Goal: Task Accomplishment & Management: Complete application form

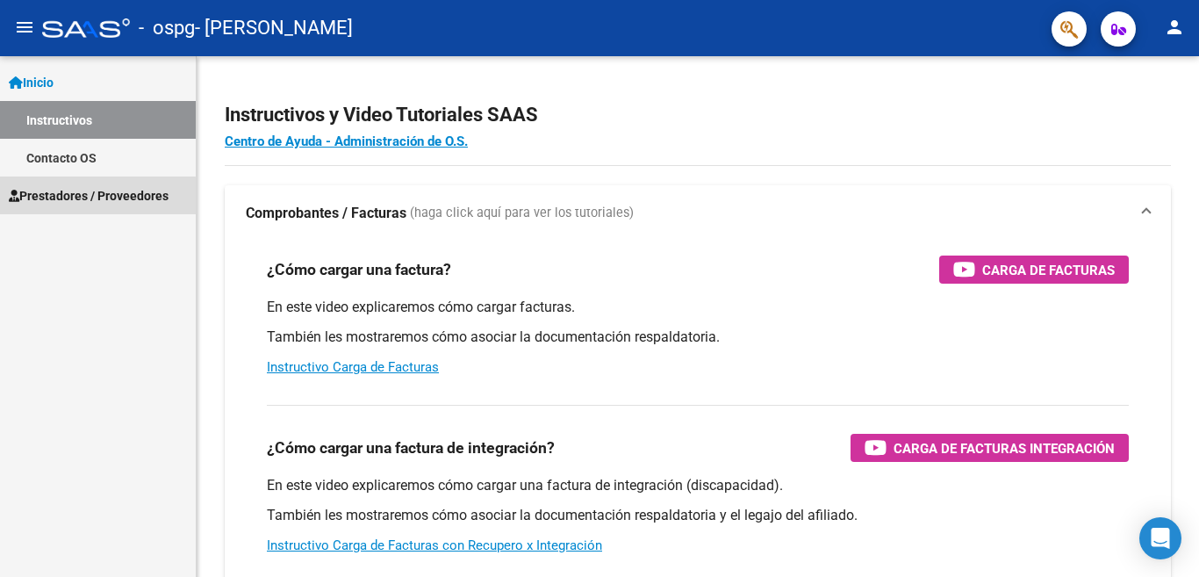
click at [89, 197] on span "Prestadores / Proveedores" at bounding box center [89, 195] width 160 height 19
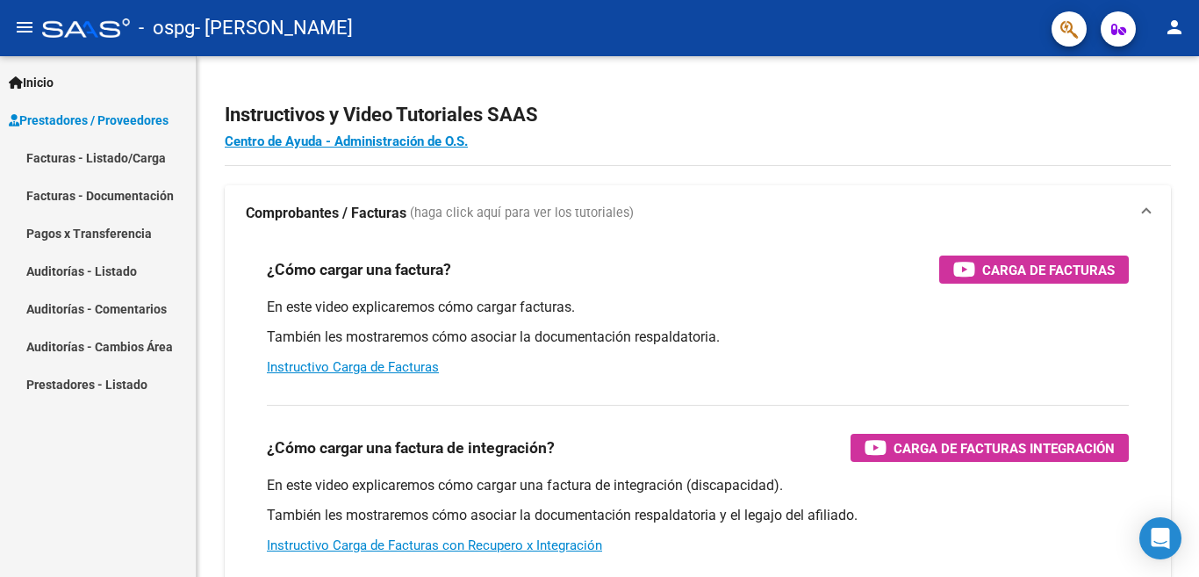
click at [103, 201] on link "Facturas - Documentación" at bounding box center [98, 195] width 196 height 38
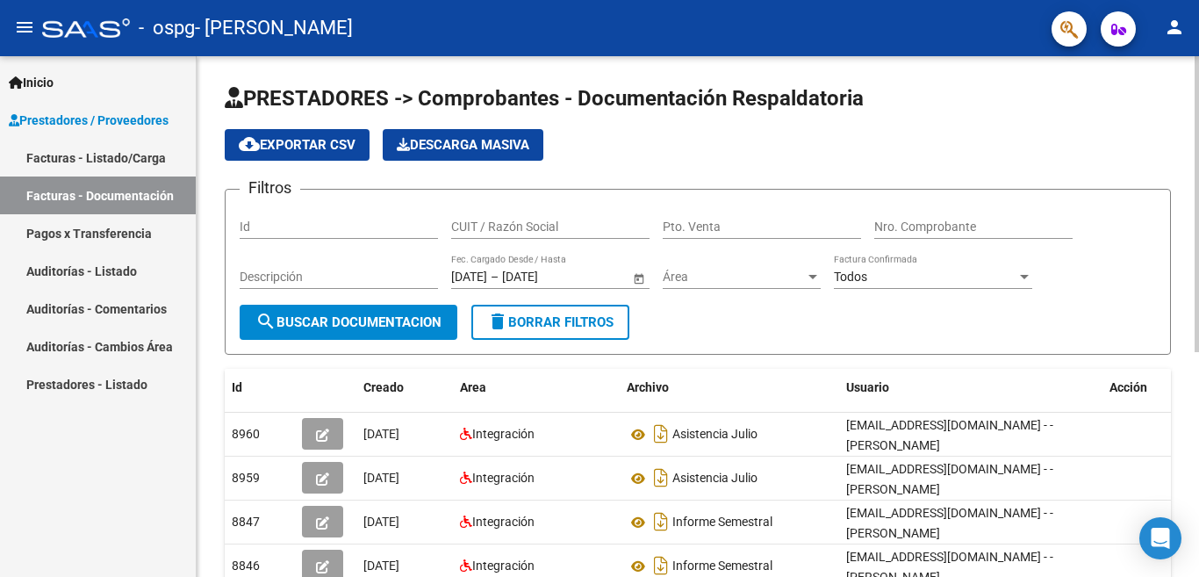
click at [1127, 211] on div "PRESTADORES -> Comprobantes - Documentación Respaldatoria cloud_download Export…" at bounding box center [700, 507] width 1007 height 902
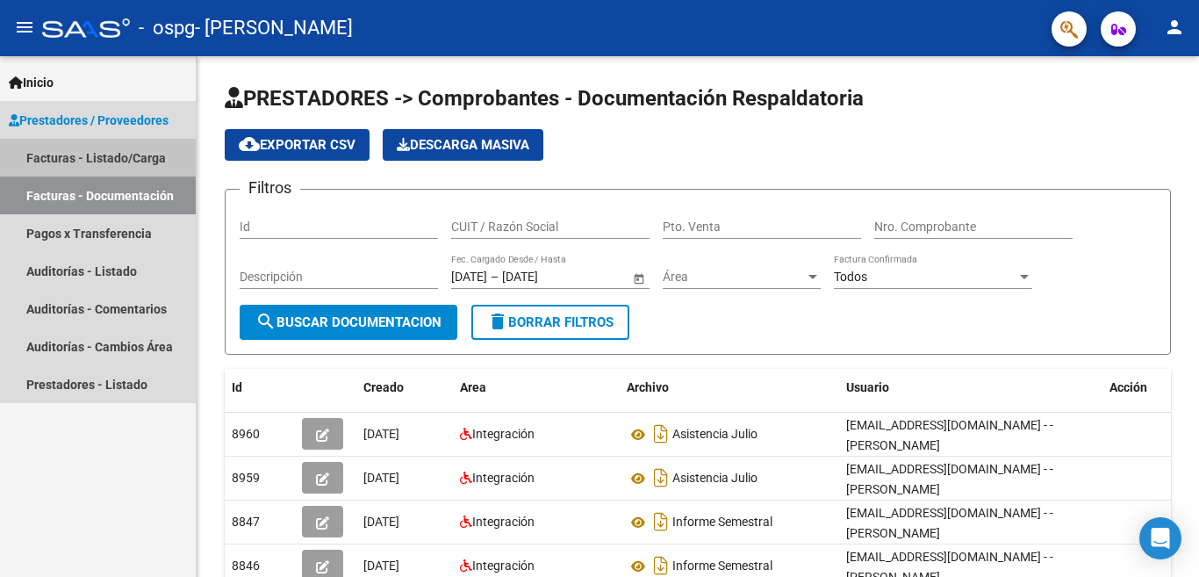
click at [61, 157] on link "Facturas - Listado/Carga" at bounding box center [98, 158] width 196 height 38
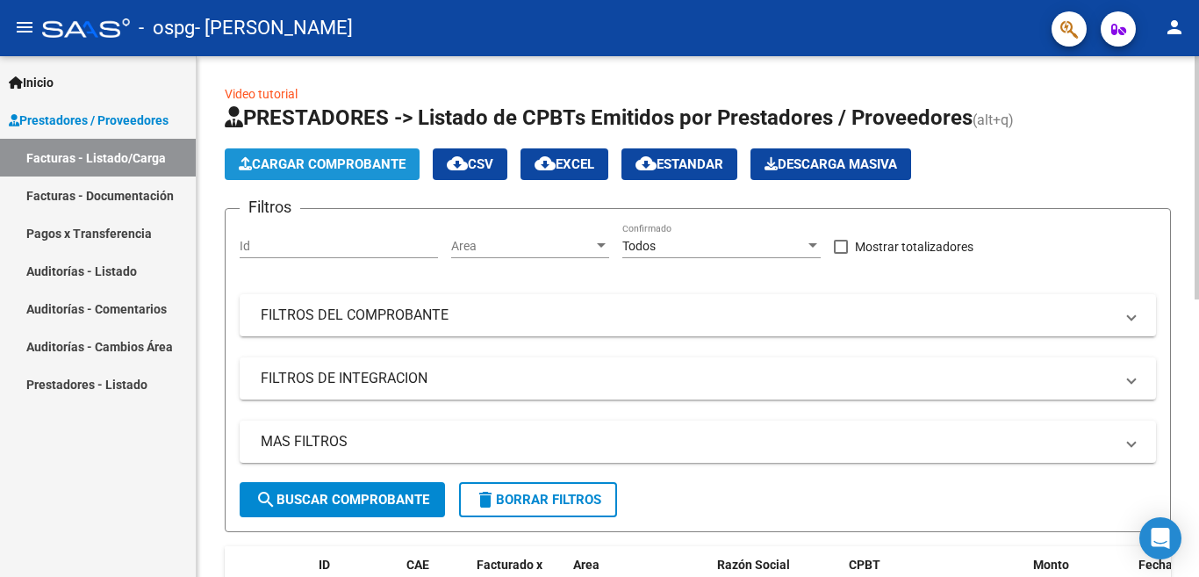
click at [307, 159] on span "Cargar Comprobante" at bounding box center [322, 164] width 167 height 16
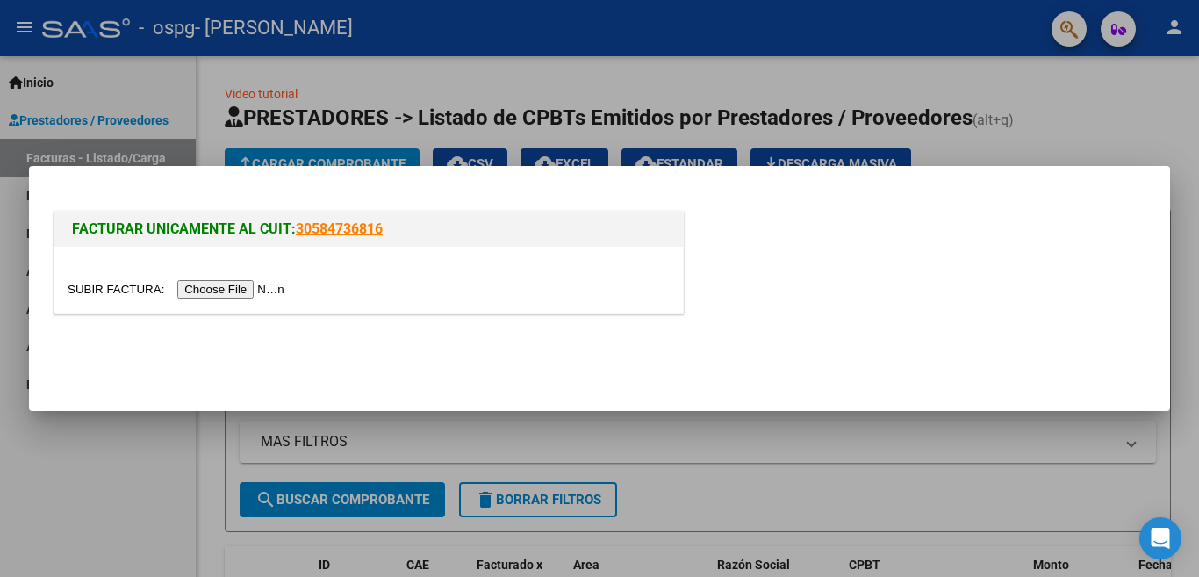
click at [277, 199] on div "FACTURAR UNICAMENTE AL CUIT: 30584736816" at bounding box center [599, 255] width 1099 height 136
click at [257, 286] on input "file" at bounding box center [179, 289] width 222 height 18
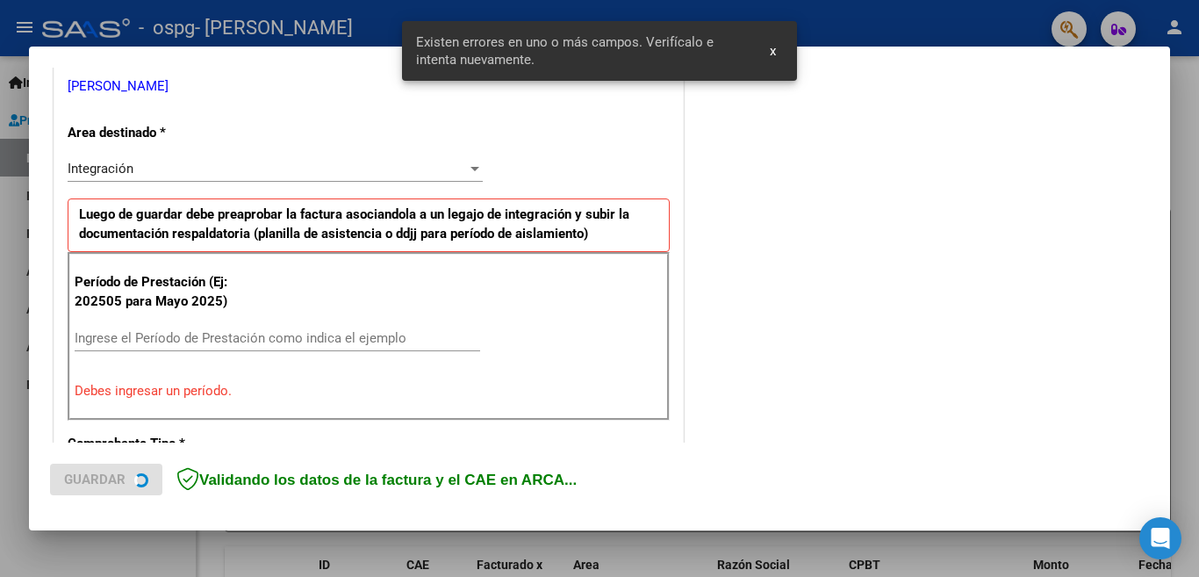
scroll to position [424, 0]
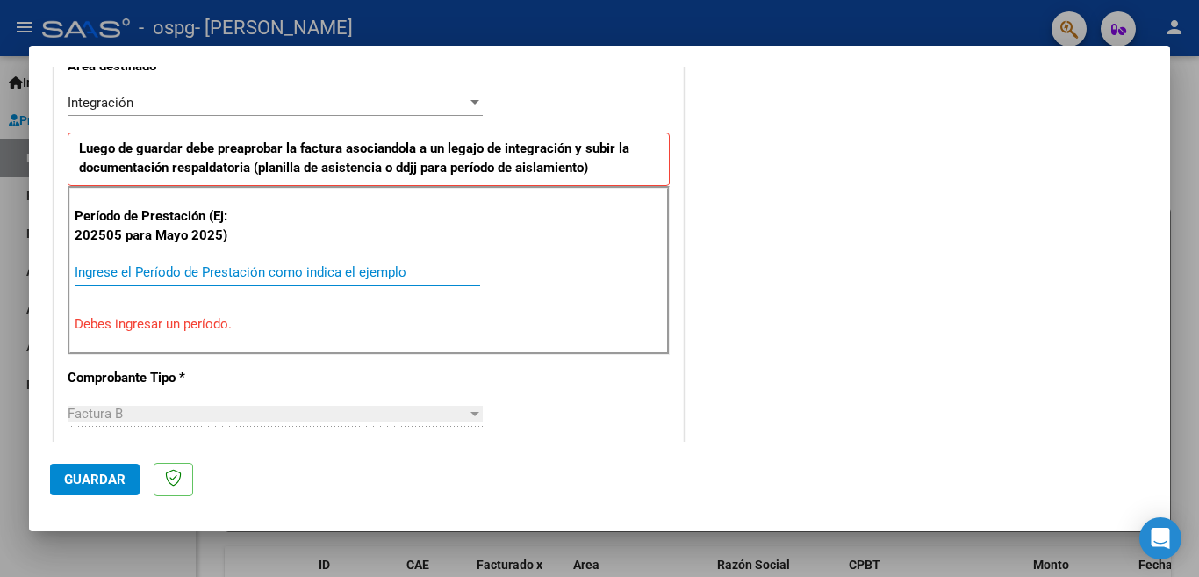
click at [253, 275] on input "Ingrese el Período de Prestación como indica el ejemplo" at bounding box center [278, 272] width 406 height 16
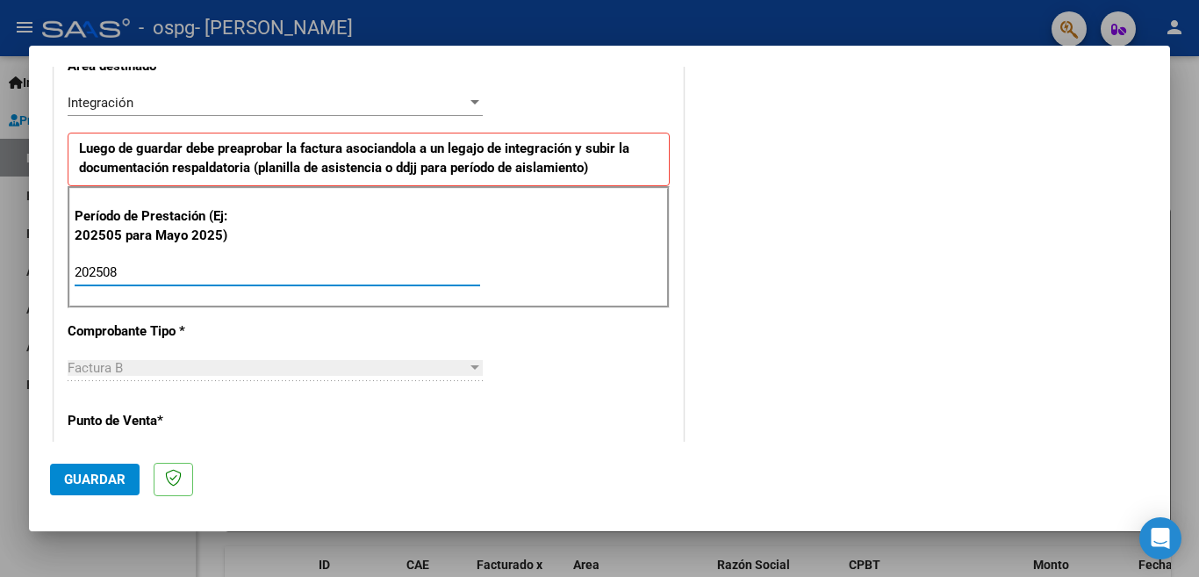
type input "202508"
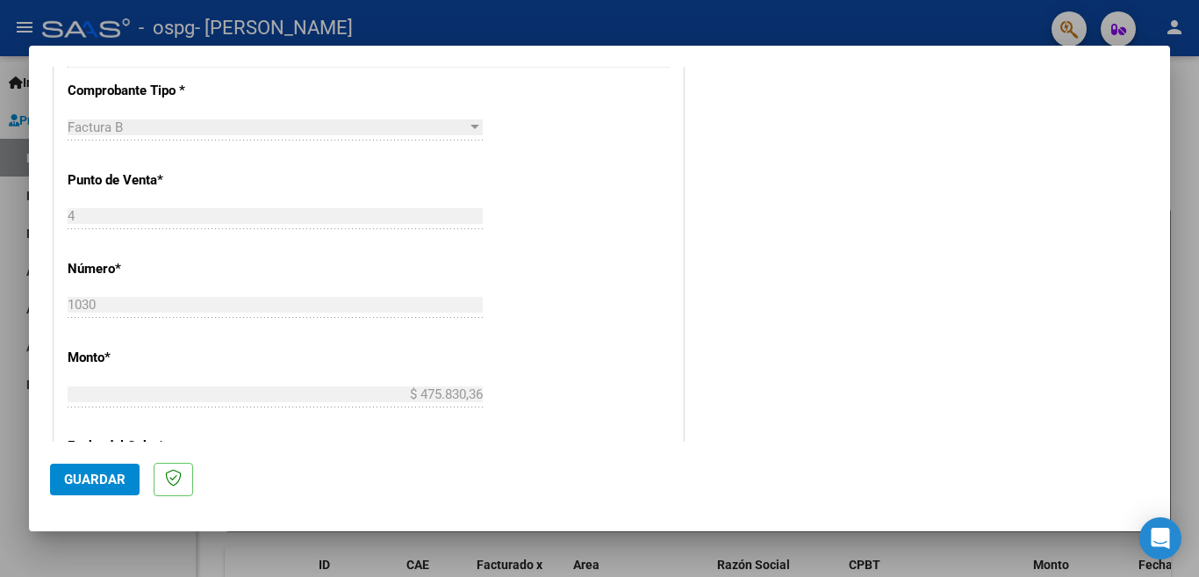
scroll to position [670, 0]
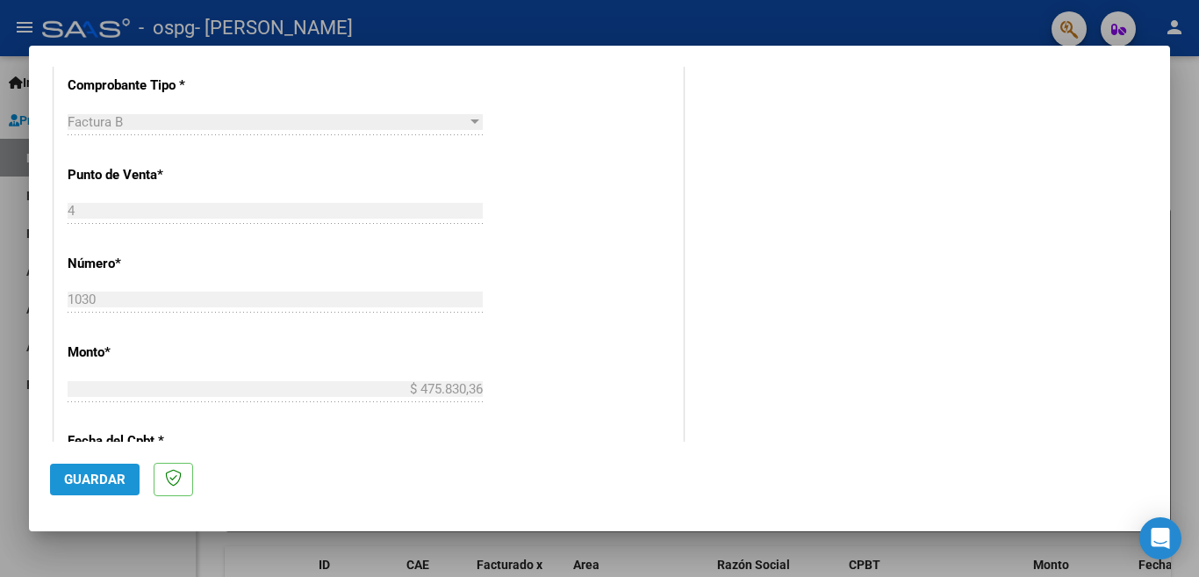
click at [64, 474] on span "Guardar" at bounding box center [94, 480] width 61 height 16
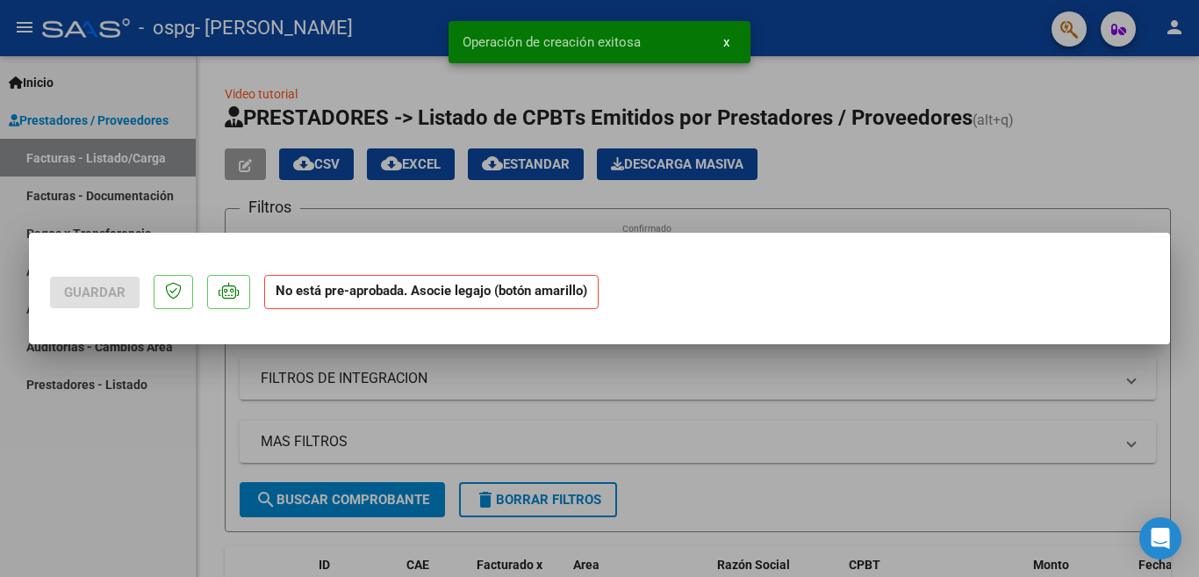
scroll to position [0, 0]
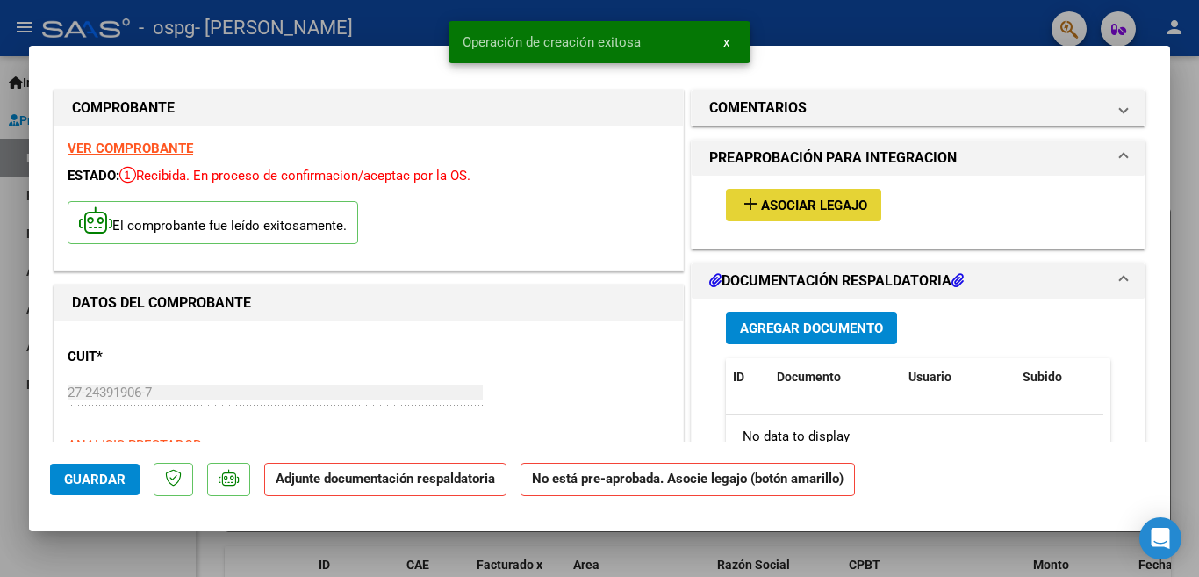
click at [799, 203] on span "Asociar Legajo" at bounding box center [814, 206] width 106 height 16
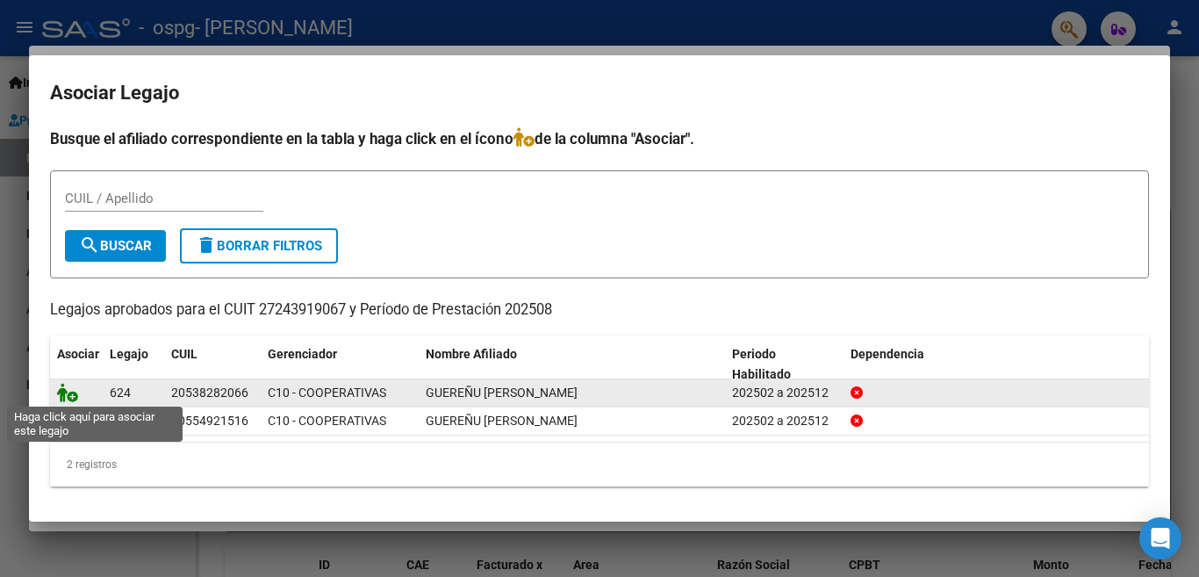
click at [67, 399] on icon at bounding box center [67, 392] width 21 height 19
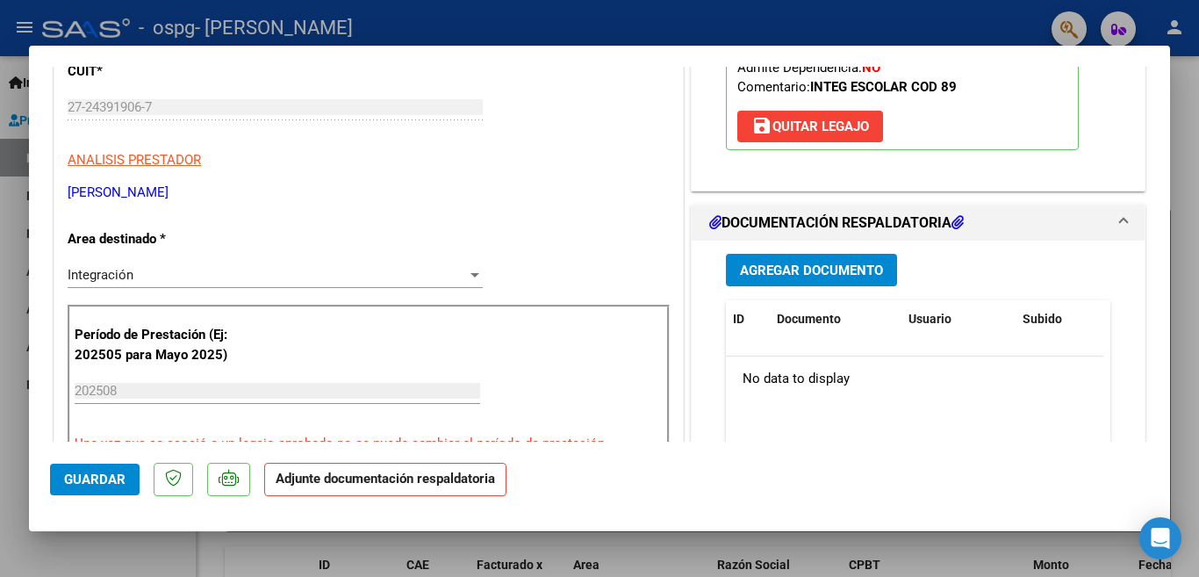
scroll to position [316, 0]
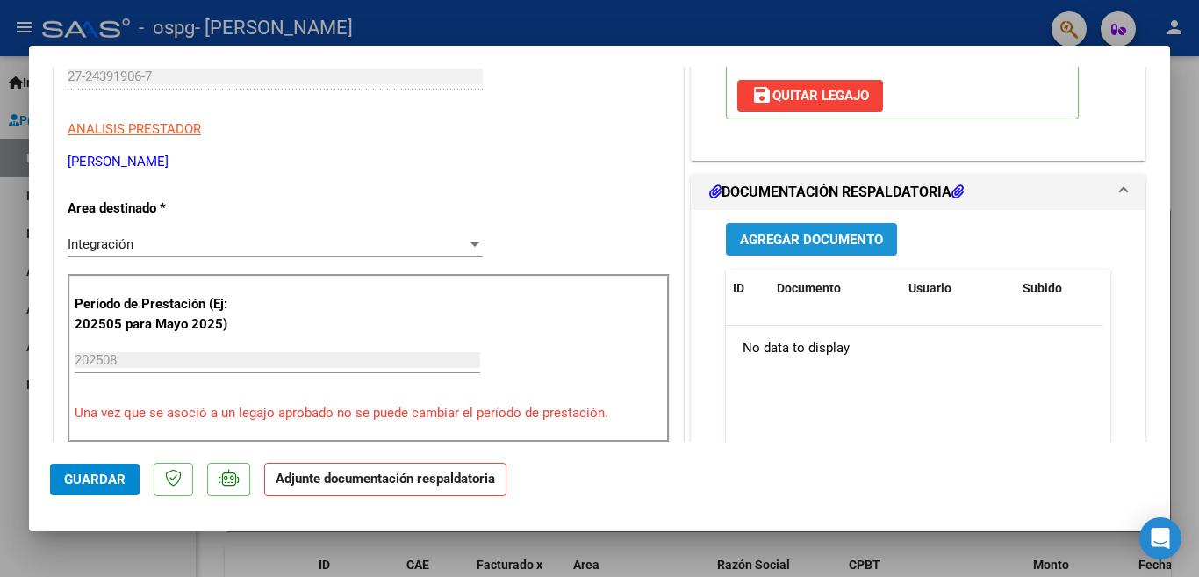
click at [849, 239] on span "Agregar Documento" at bounding box center [811, 240] width 143 height 16
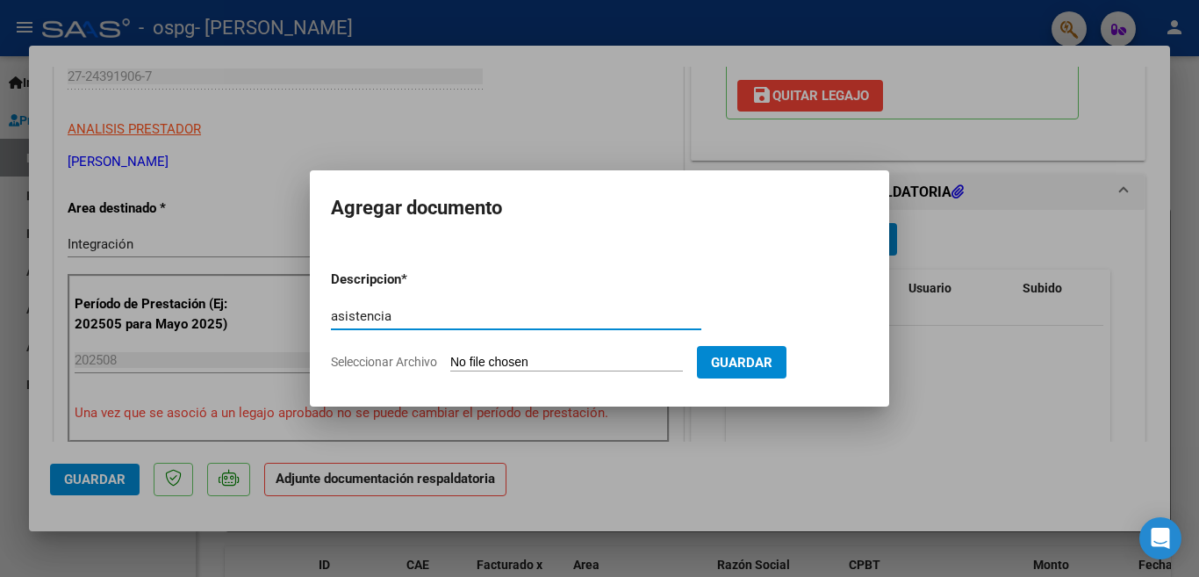
type input "asistencia"
click at [456, 360] on input "Seleccionar Archivo" at bounding box center [566, 363] width 233 height 17
type input "C:\fakepath\asistencia agosto.pdf"
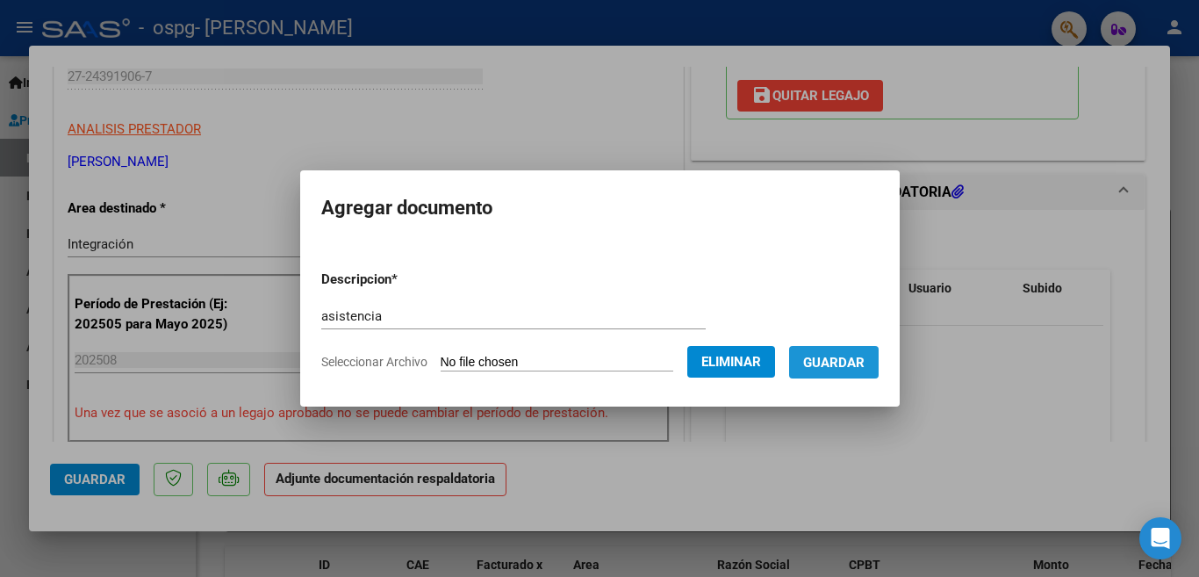
click at [864, 359] on span "Guardar" at bounding box center [833, 363] width 61 height 16
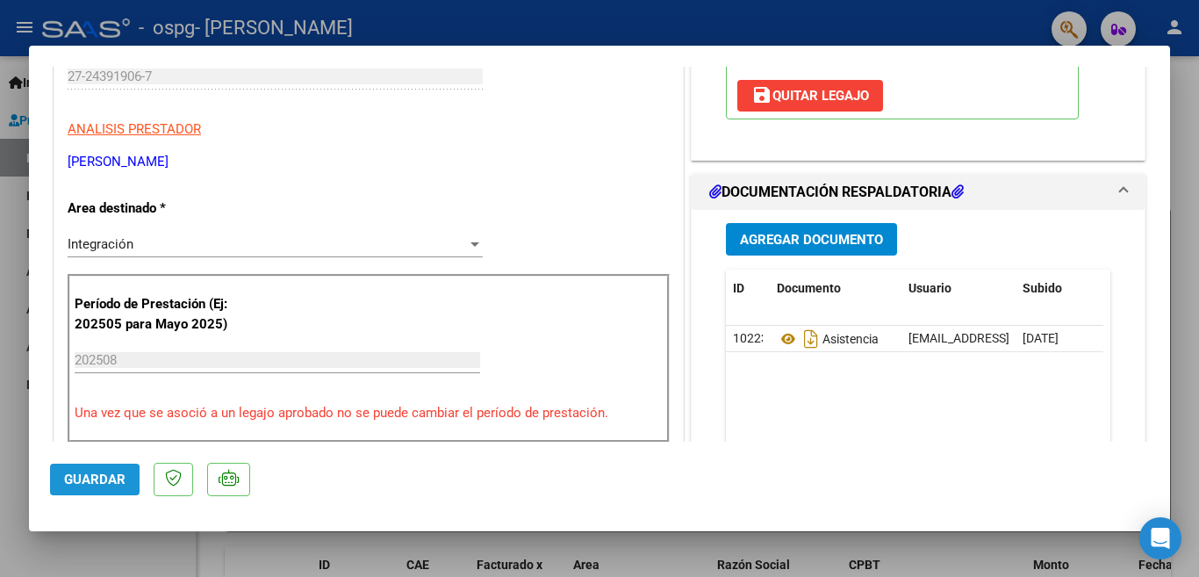
click at [109, 472] on span "Guardar" at bounding box center [94, 480] width 61 height 16
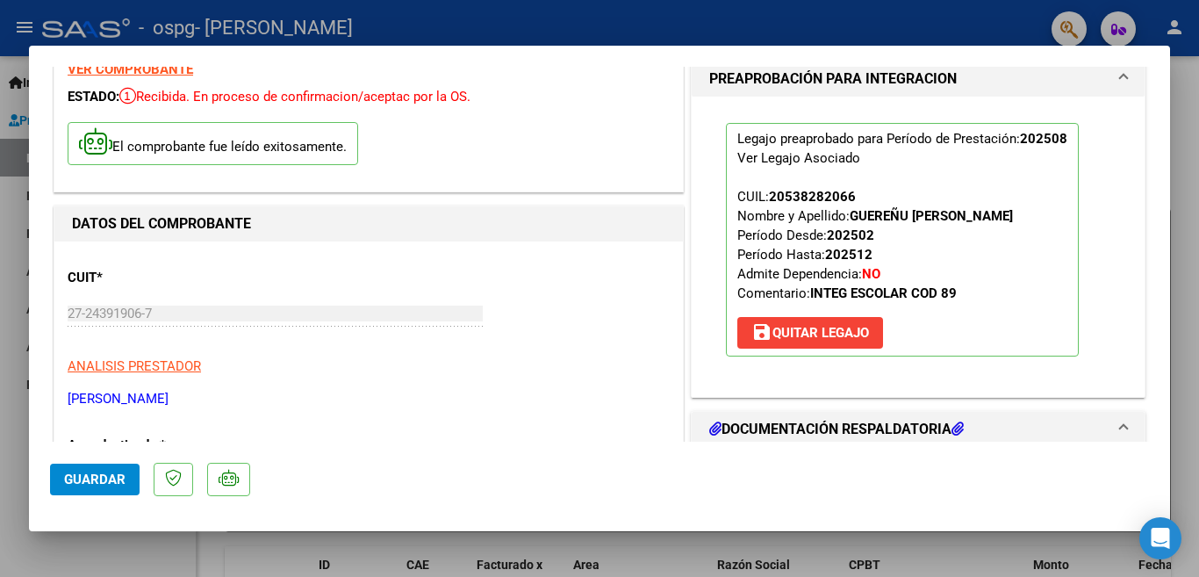
scroll to position [0, 0]
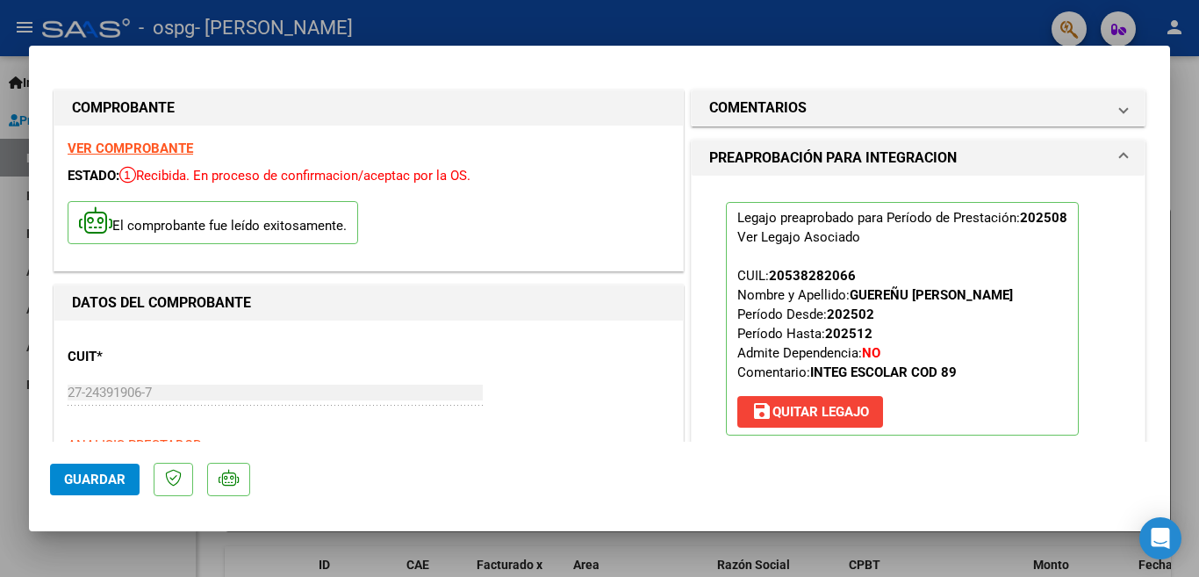
click at [897, 25] on div at bounding box center [599, 288] width 1199 height 577
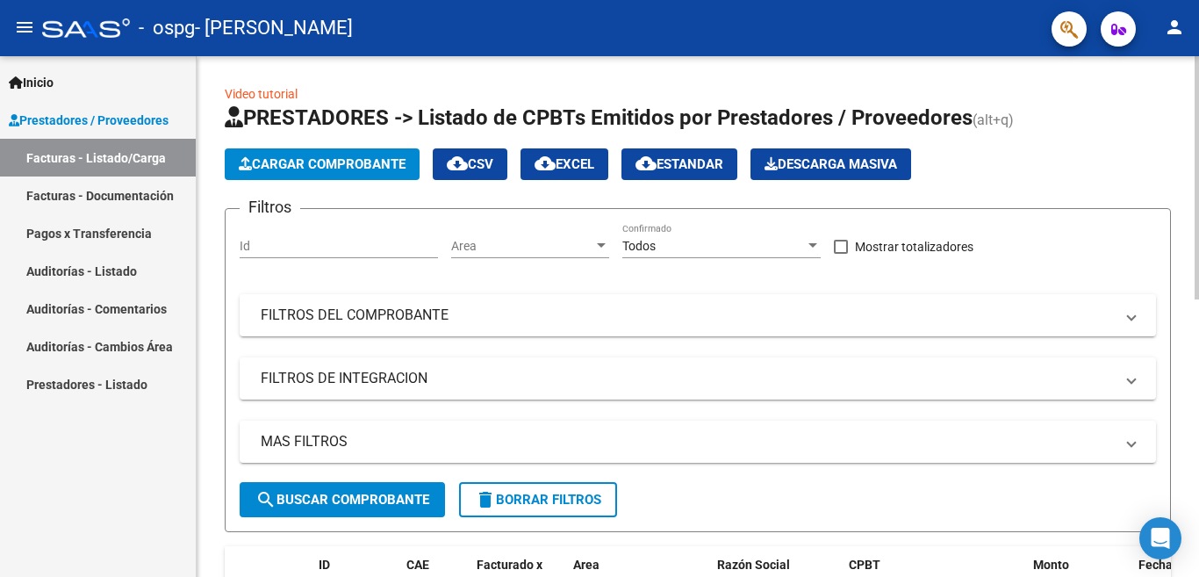
click at [360, 161] on span "Cargar Comprobante" at bounding box center [322, 164] width 167 height 16
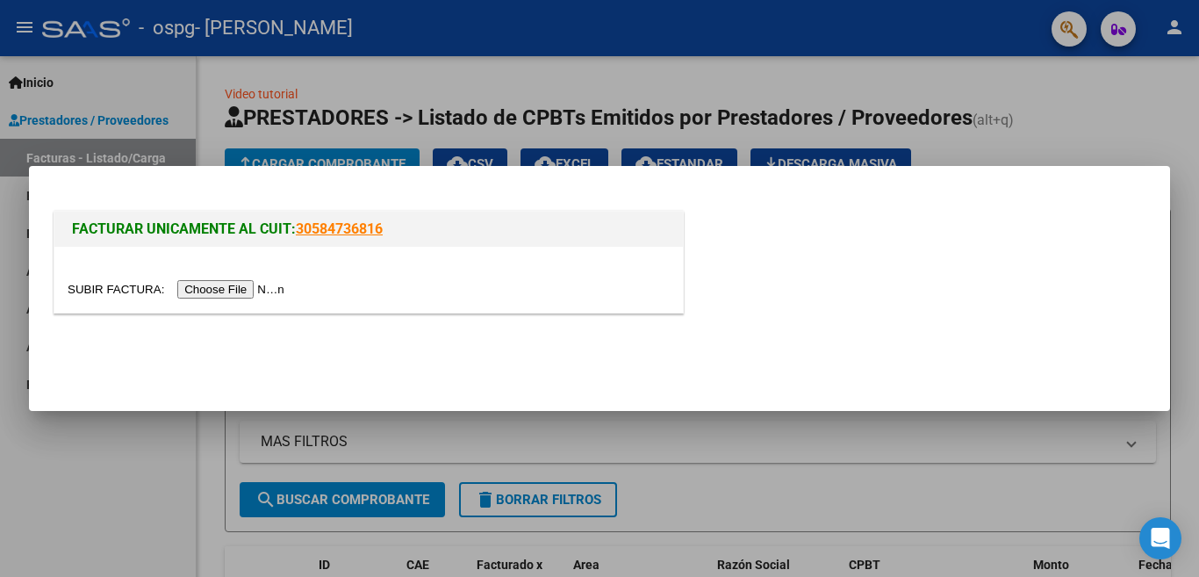
click at [243, 286] on input "file" at bounding box center [179, 289] width 222 height 18
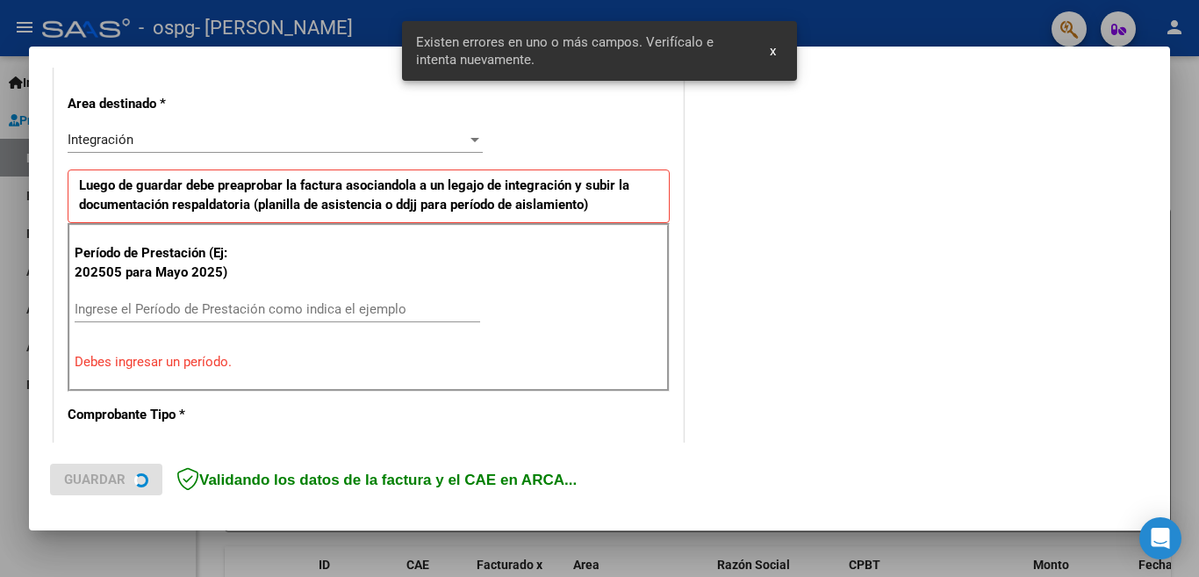
scroll to position [391, 0]
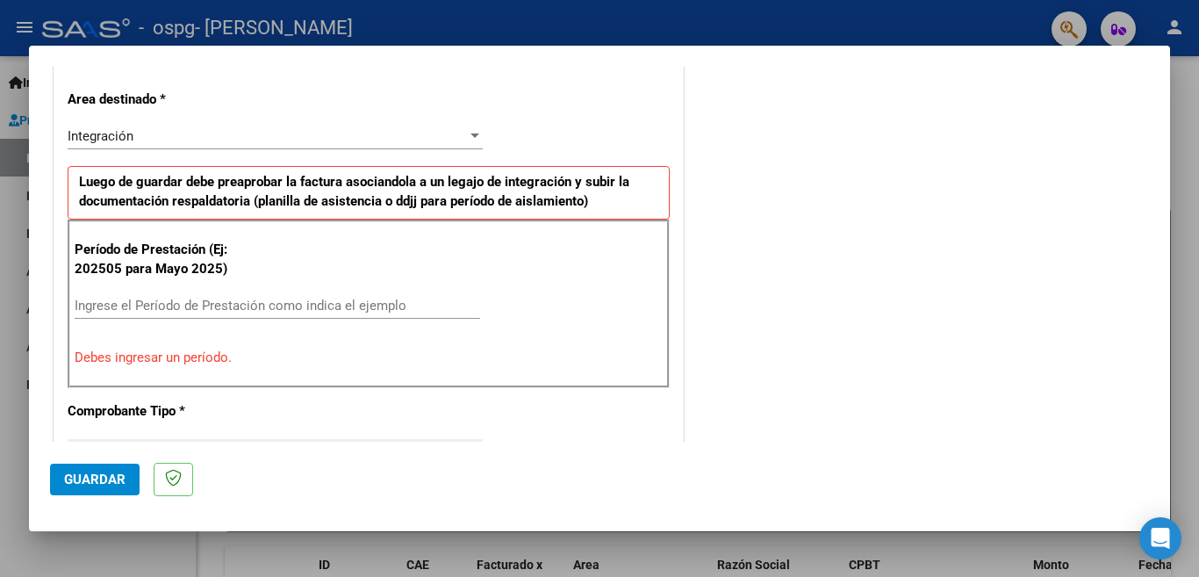
click at [790, 23] on div at bounding box center [599, 288] width 1199 height 577
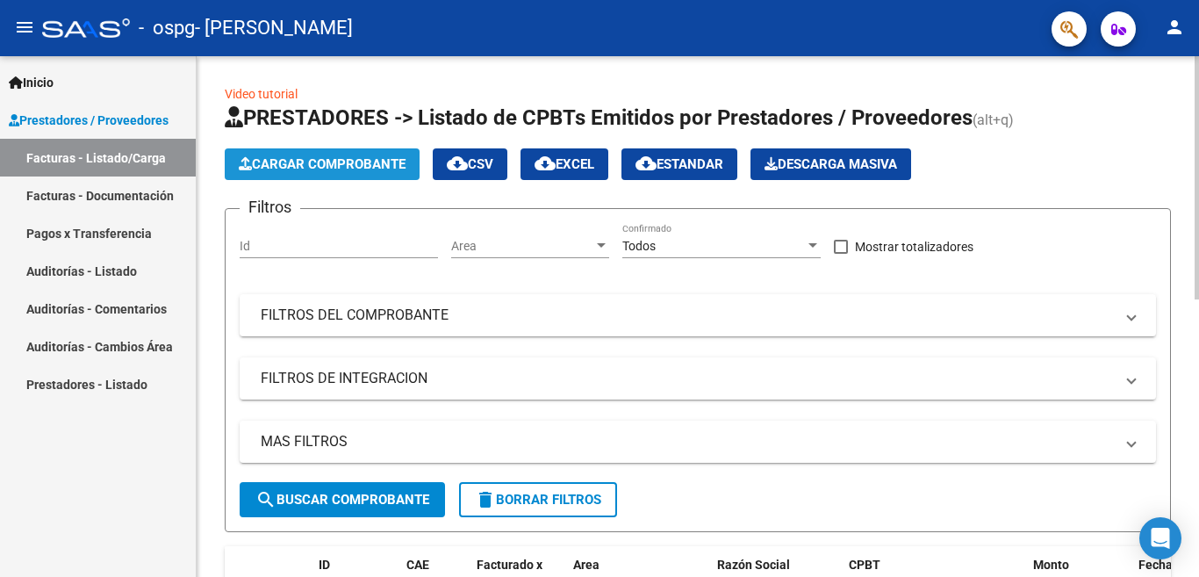
click at [385, 174] on button "Cargar Comprobante" at bounding box center [322, 164] width 195 height 32
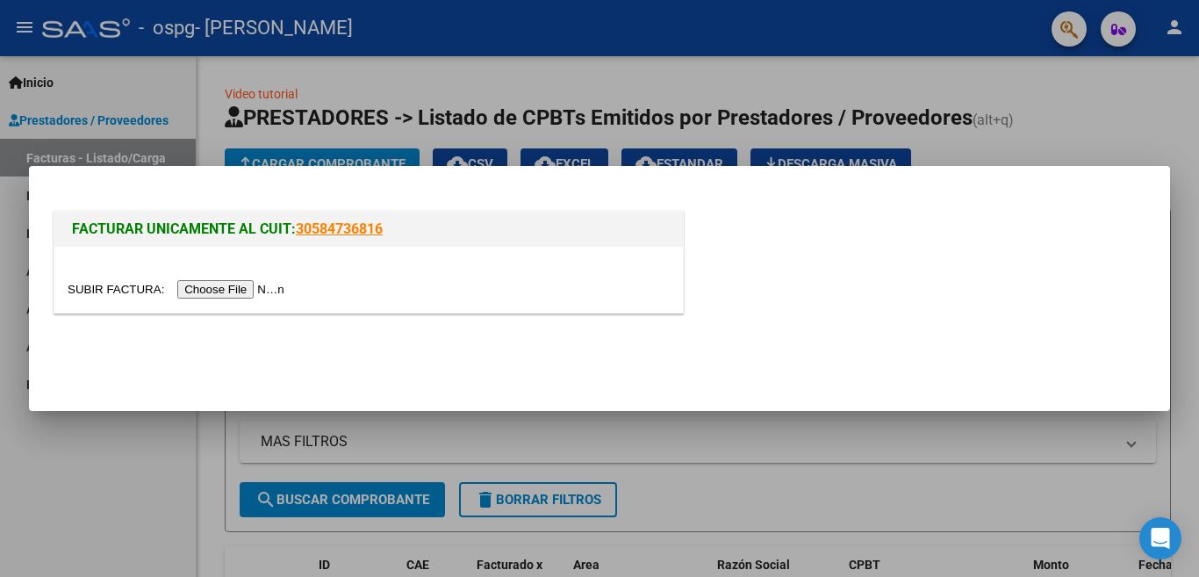
click at [274, 286] on input "file" at bounding box center [179, 289] width 222 height 18
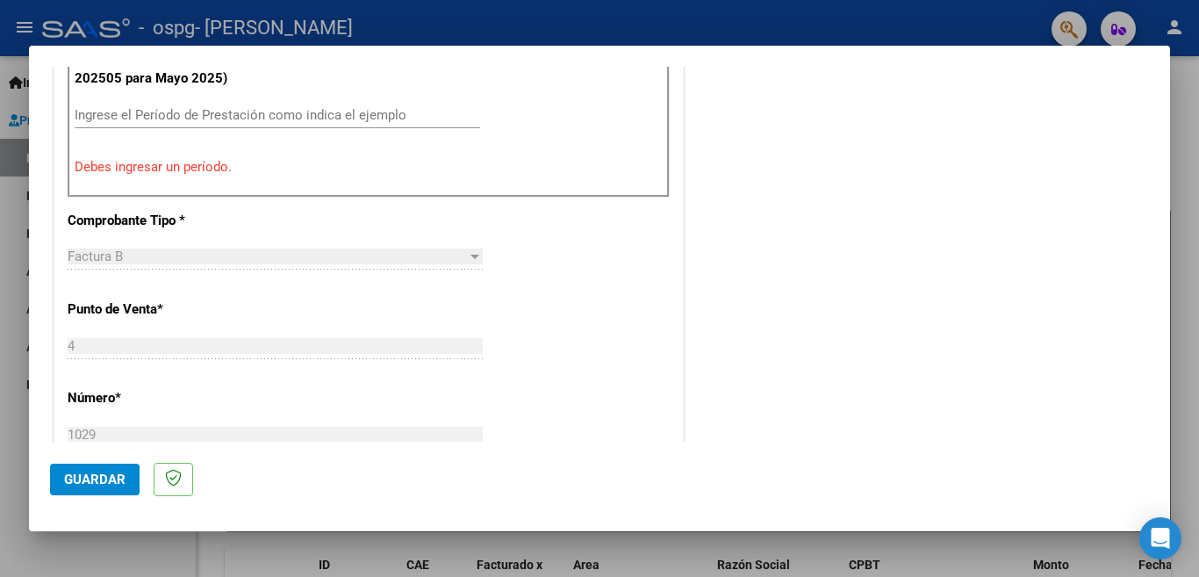
scroll to position [457, 0]
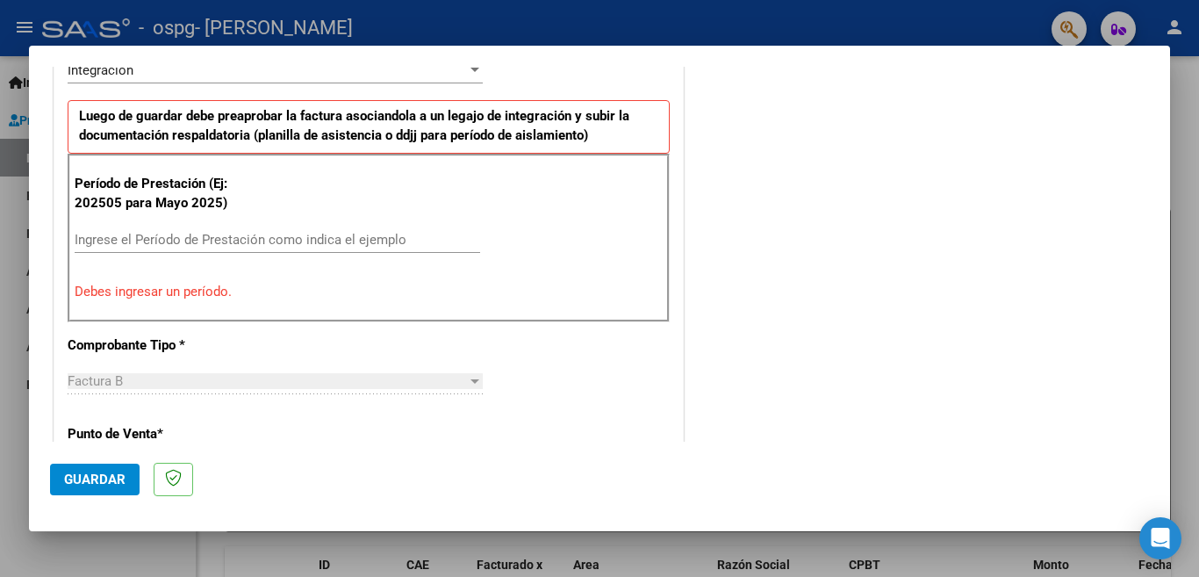
click at [1187, 91] on div at bounding box center [599, 288] width 1199 height 577
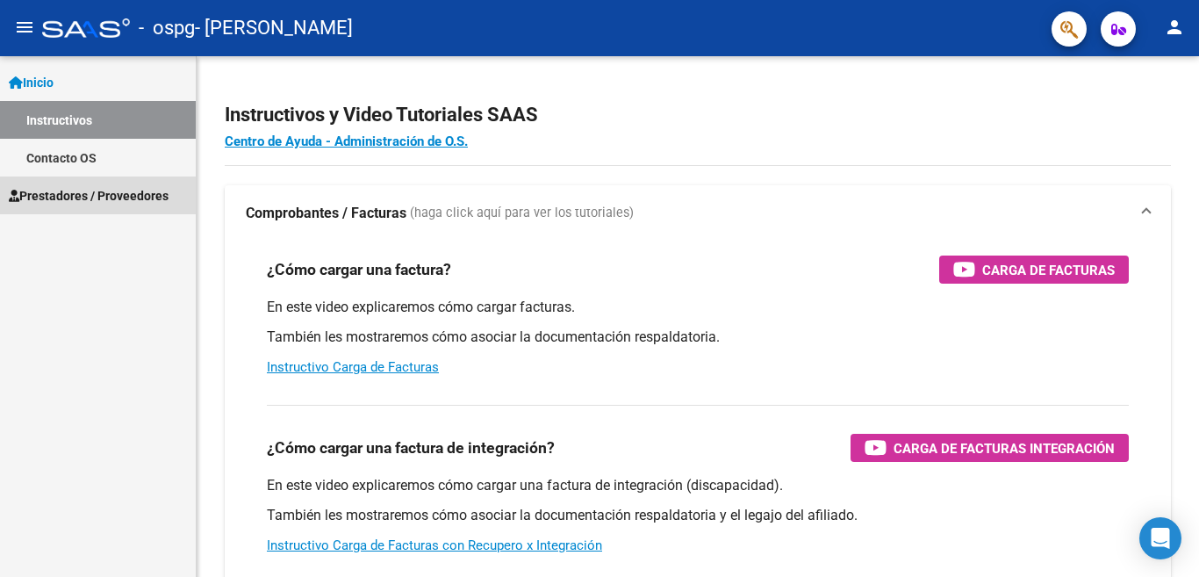
click at [124, 186] on span "Prestadores / Proveedores" at bounding box center [89, 195] width 160 height 19
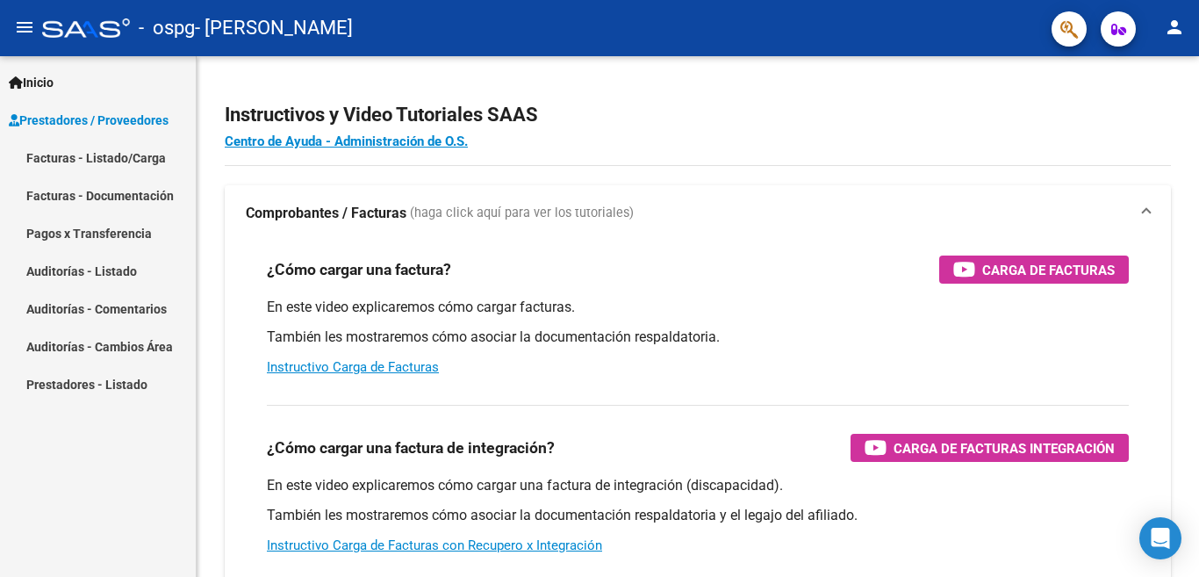
click at [61, 121] on span "Prestadores / Proveedores" at bounding box center [89, 120] width 160 height 19
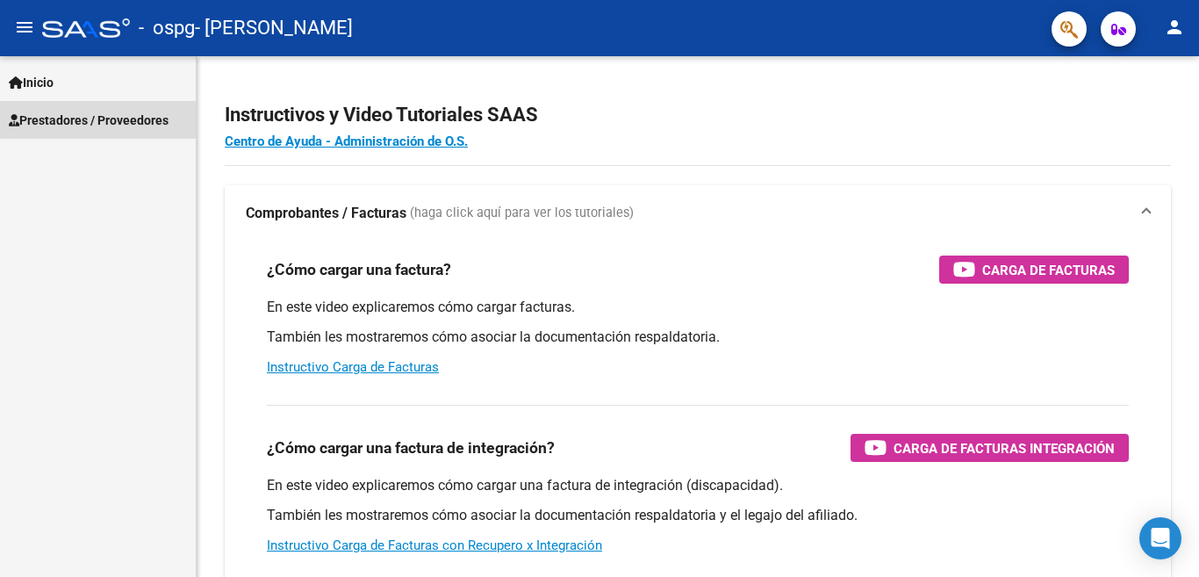
click at [61, 123] on span "Prestadores / Proveedores" at bounding box center [89, 120] width 160 height 19
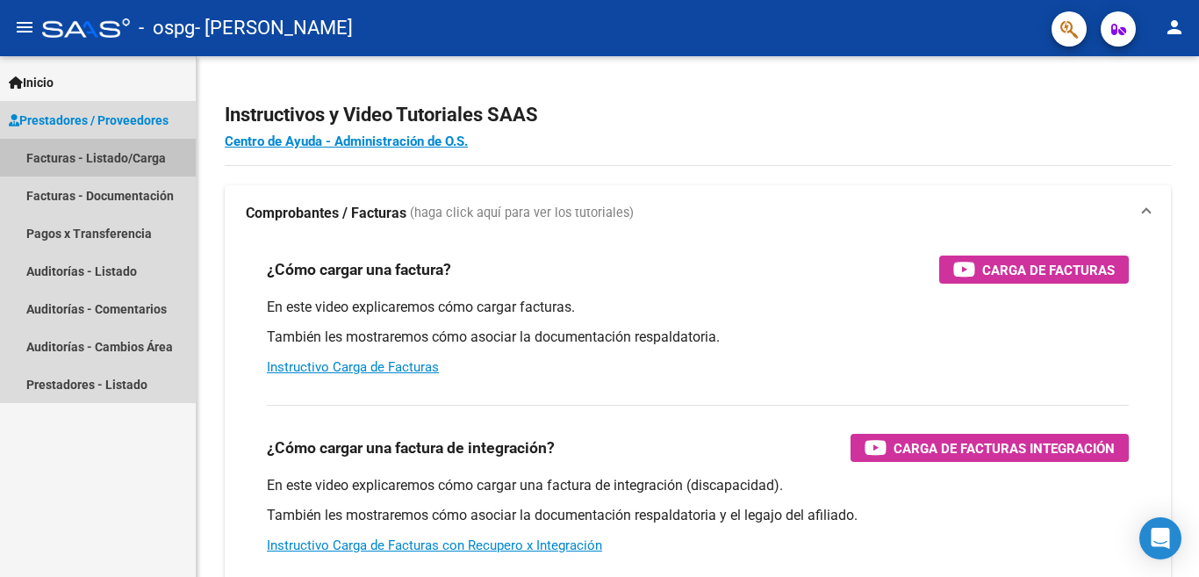
click at [61, 154] on link "Facturas - Listado/Carga" at bounding box center [98, 158] width 196 height 38
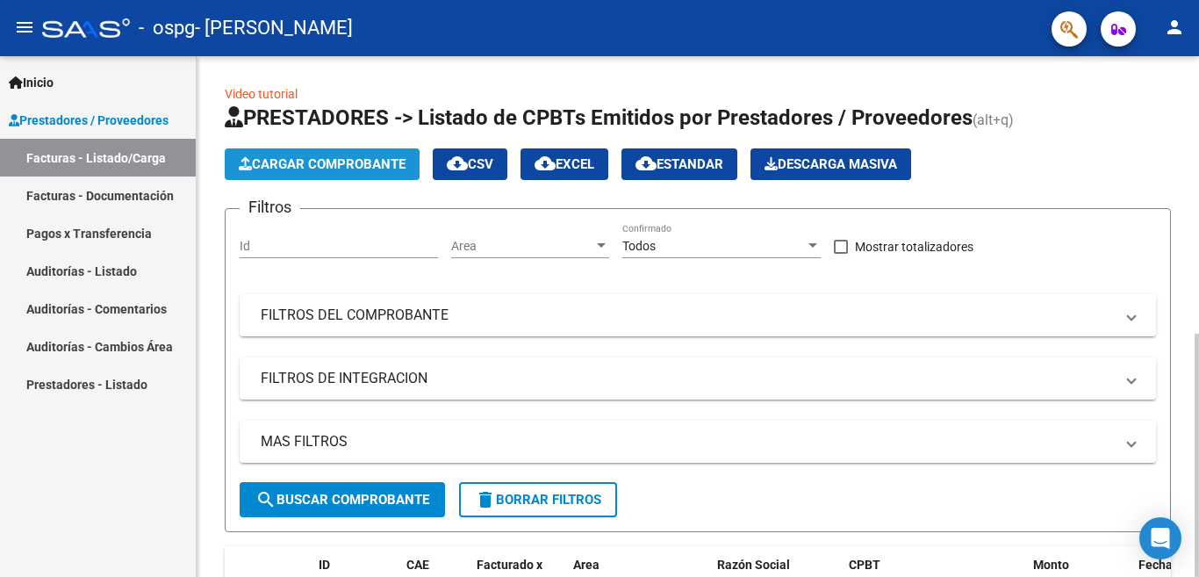
click at [347, 156] on span "Cargar Comprobante" at bounding box center [322, 164] width 167 height 16
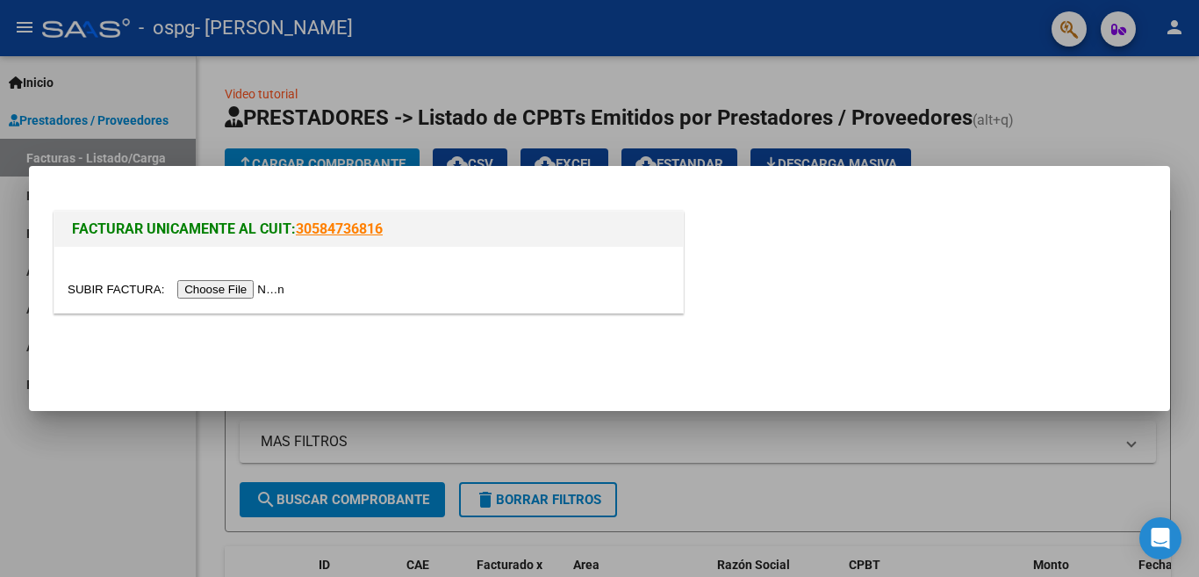
click at [261, 283] on input "file" at bounding box center [179, 289] width 222 height 18
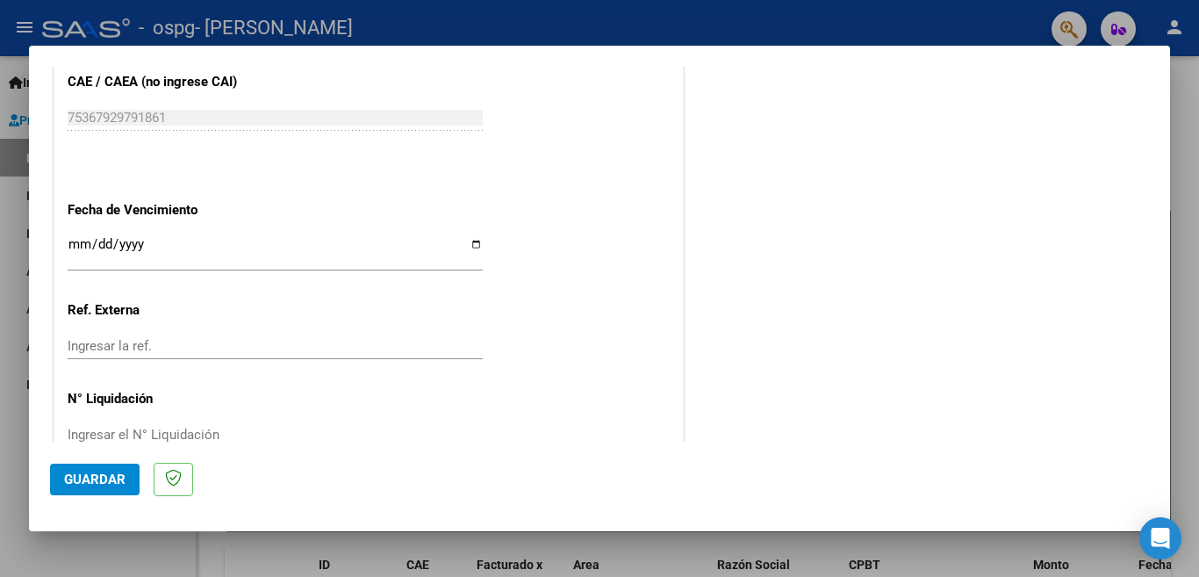
scroll to position [1194, 0]
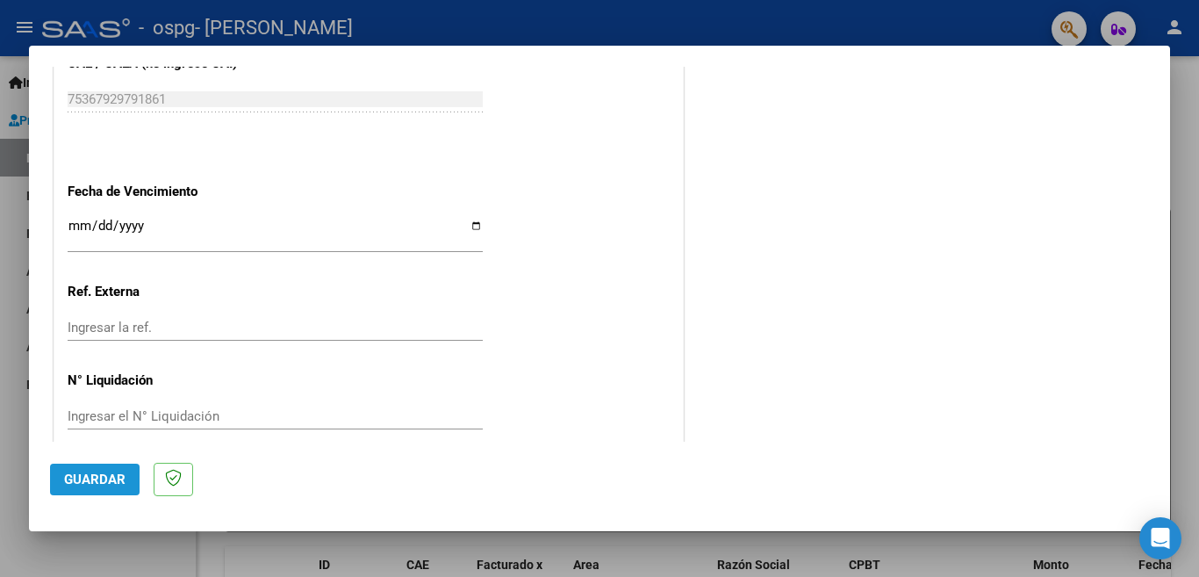
click at [92, 465] on button "Guardar" at bounding box center [95, 480] width 90 height 32
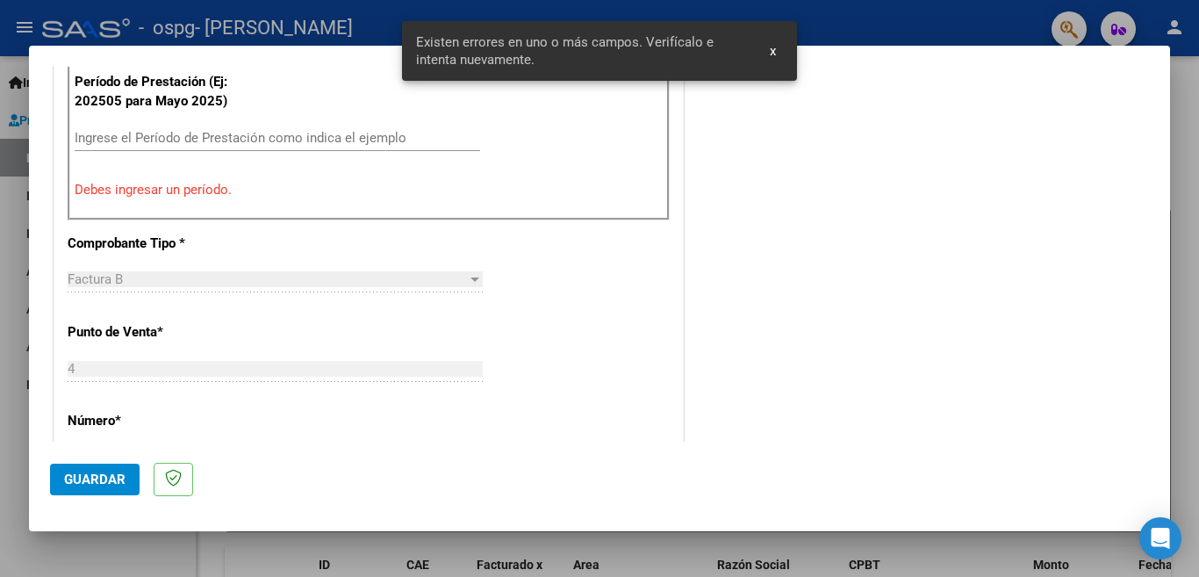
scroll to position [424, 0]
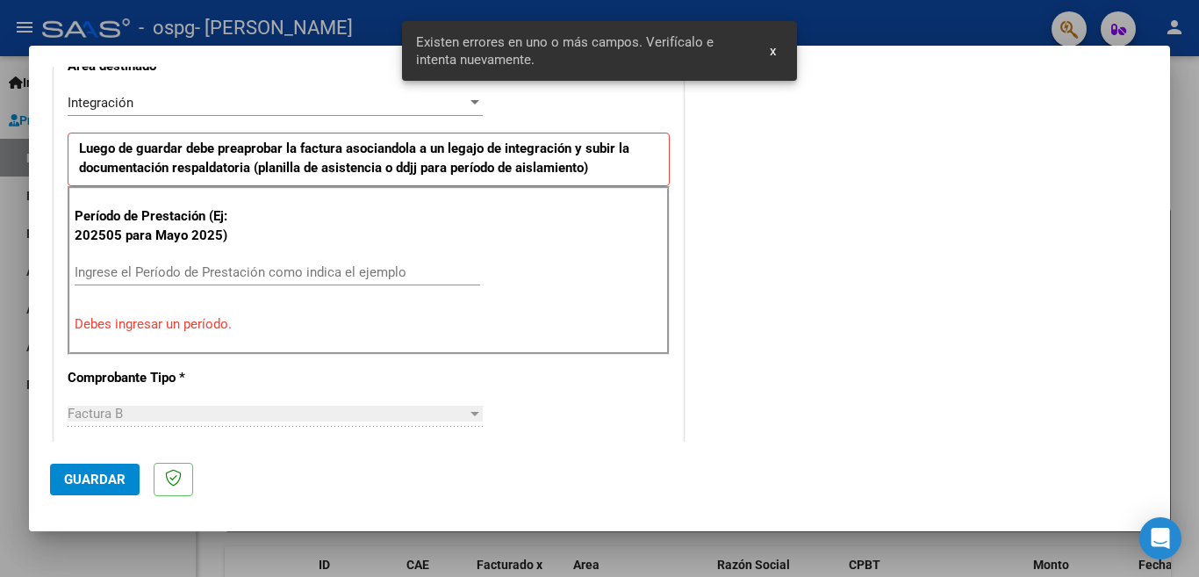
click at [85, 275] on input "Ingrese el Período de Prestación como indica el ejemplo" at bounding box center [278, 272] width 406 height 16
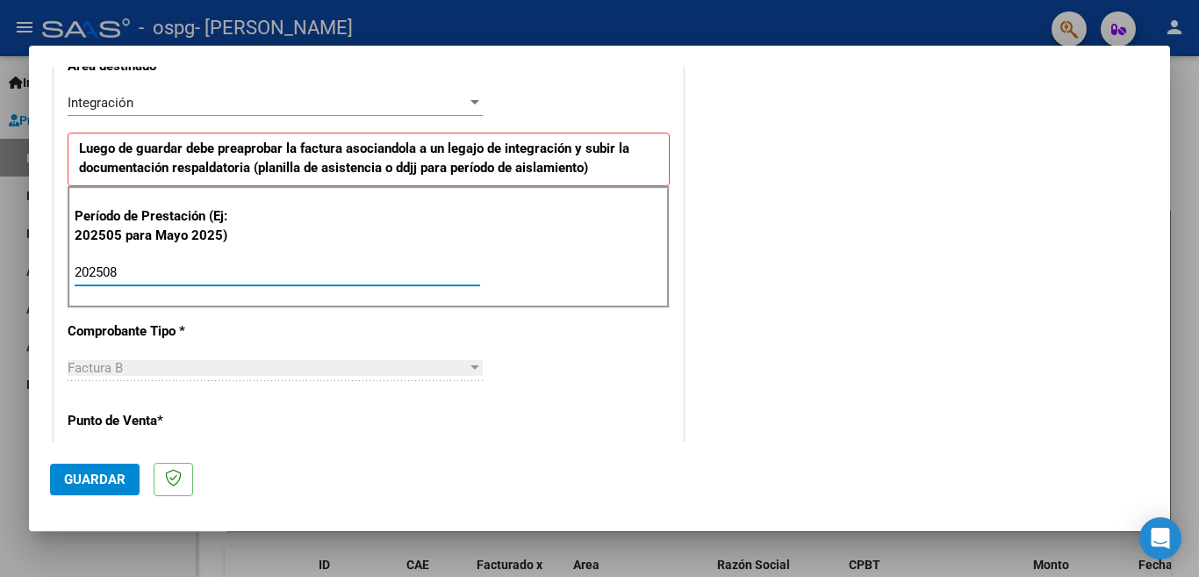
type input "202508"
click at [126, 475] on button "Guardar" at bounding box center [95, 480] width 90 height 32
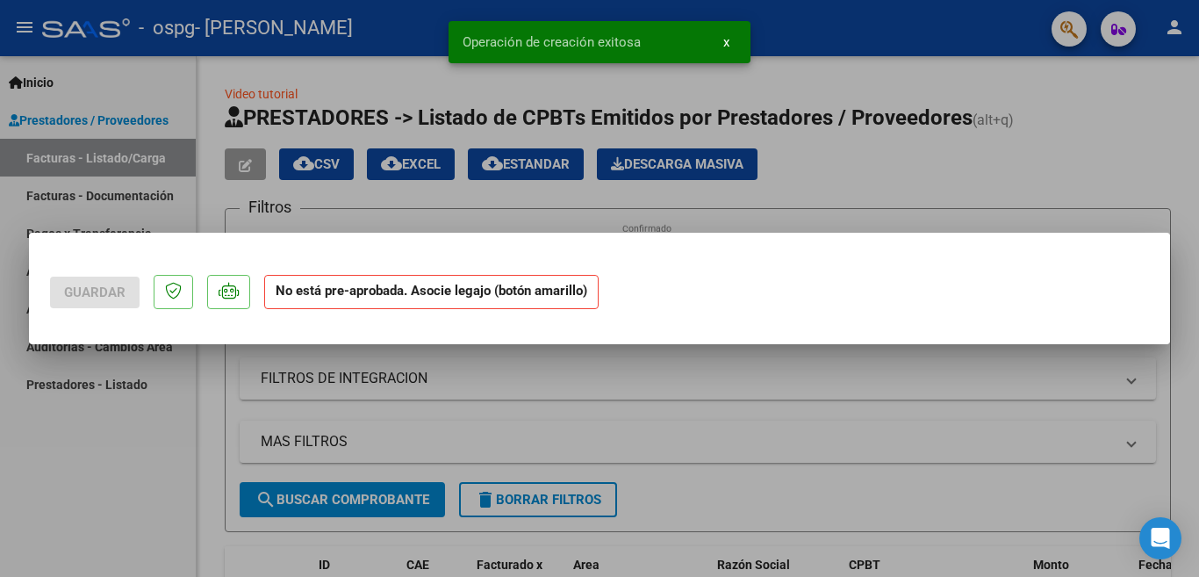
scroll to position [0, 0]
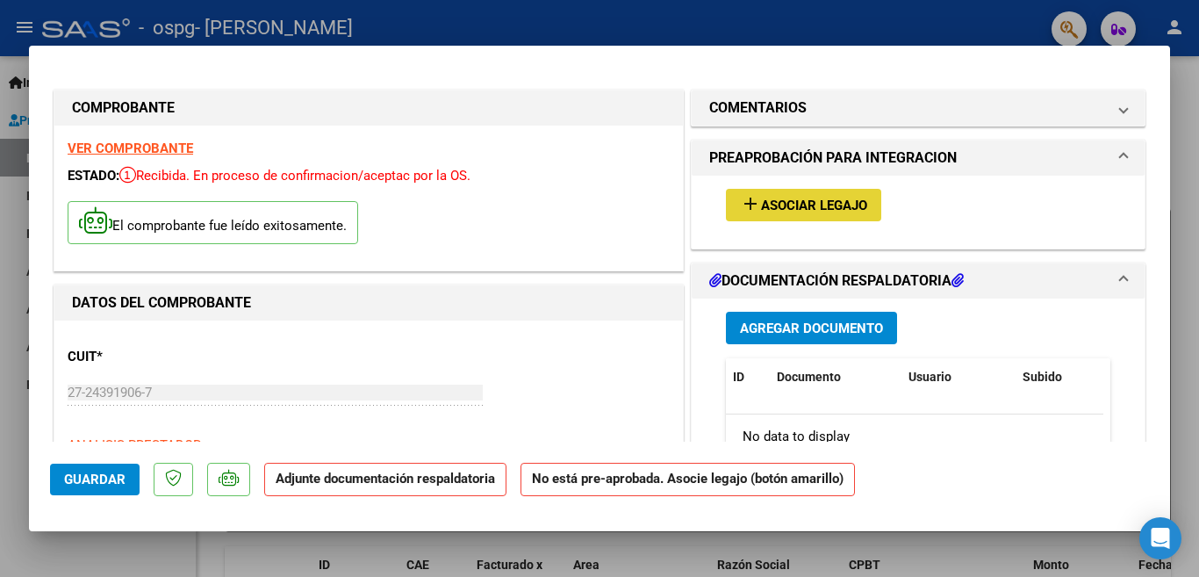
click at [829, 209] on span "Asociar Legajo" at bounding box center [814, 206] width 106 height 16
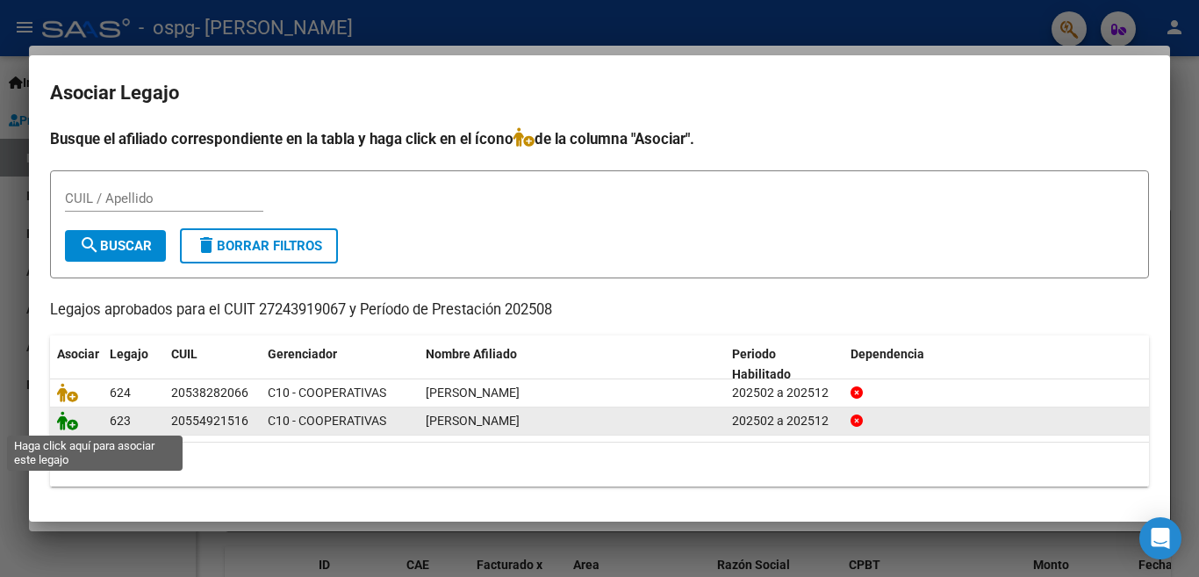
click at [62, 421] on icon at bounding box center [67, 420] width 21 height 19
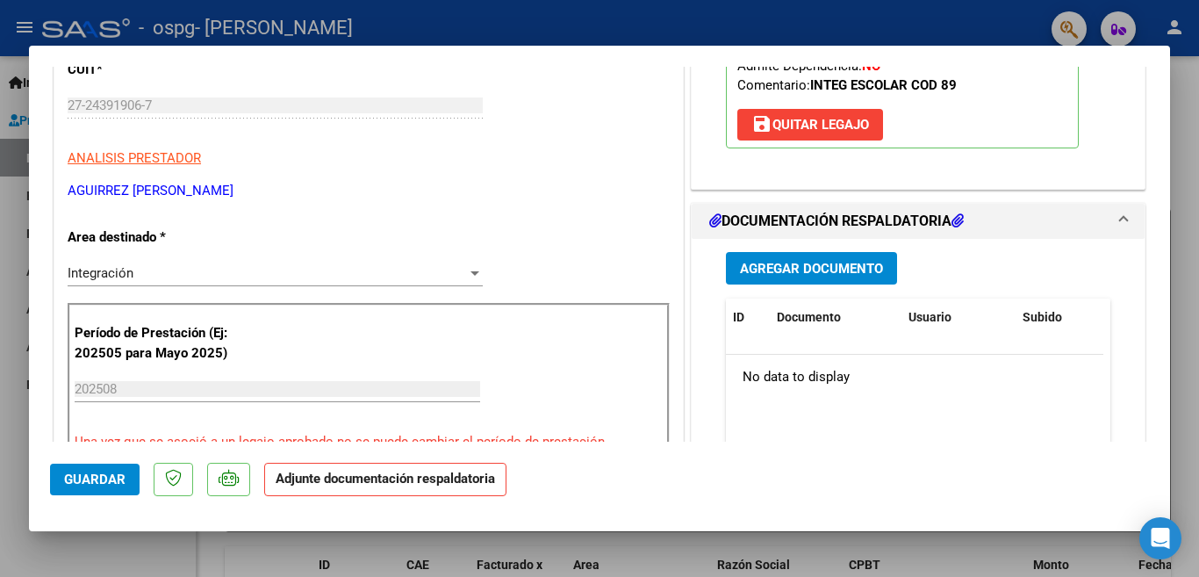
scroll to position [386, 0]
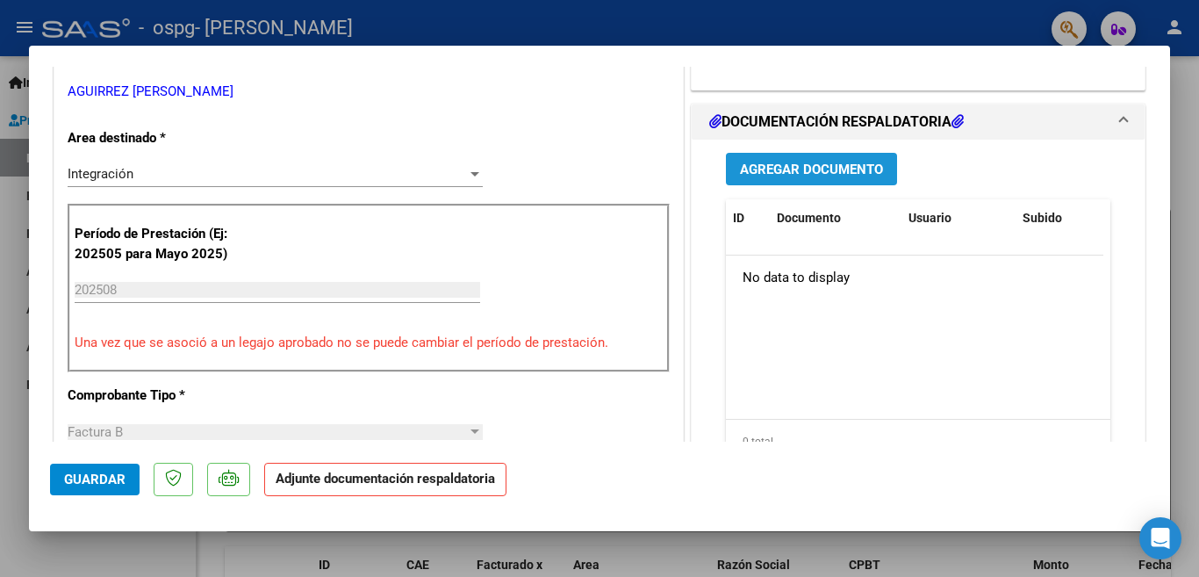
click at [862, 172] on span "Agregar Documento" at bounding box center [811, 170] width 143 height 16
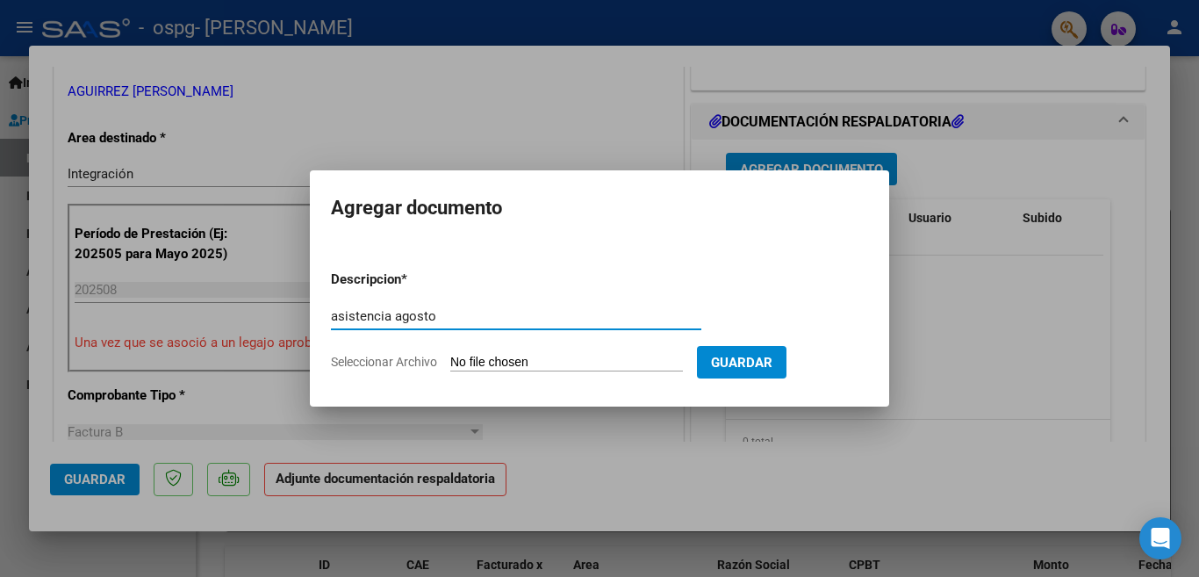
type input "asistencia agosto"
click at [474, 362] on input "Seleccionar Archivo" at bounding box center [566, 363] width 233 height 17
type input "C:\fakepath\asistencia ciro.pdf"
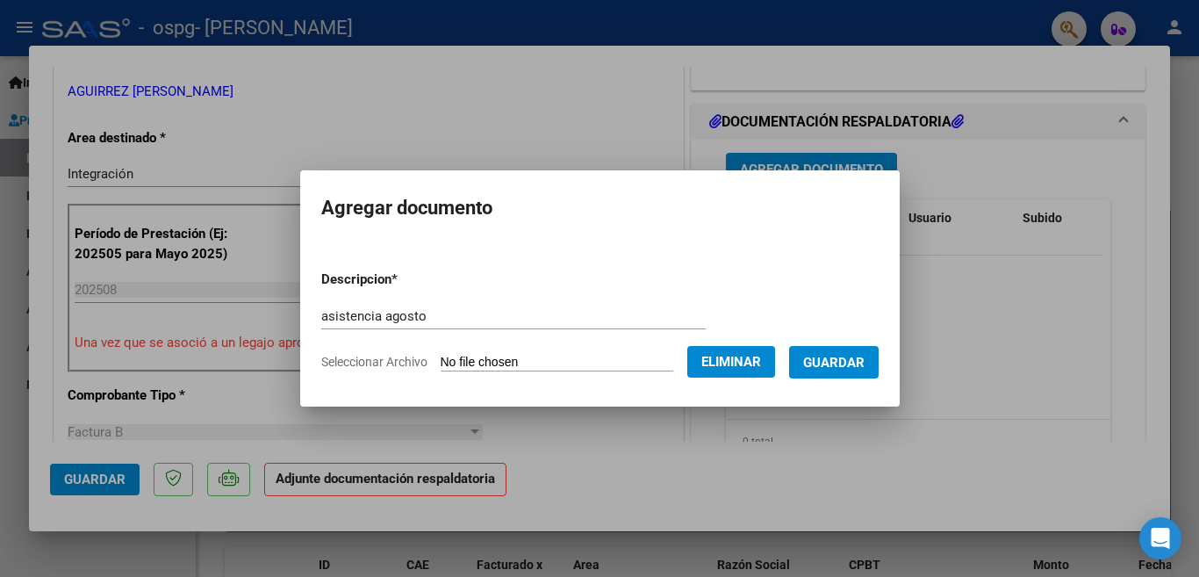
click at [829, 362] on span "Guardar" at bounding box center [833, 363] width 61 height 16
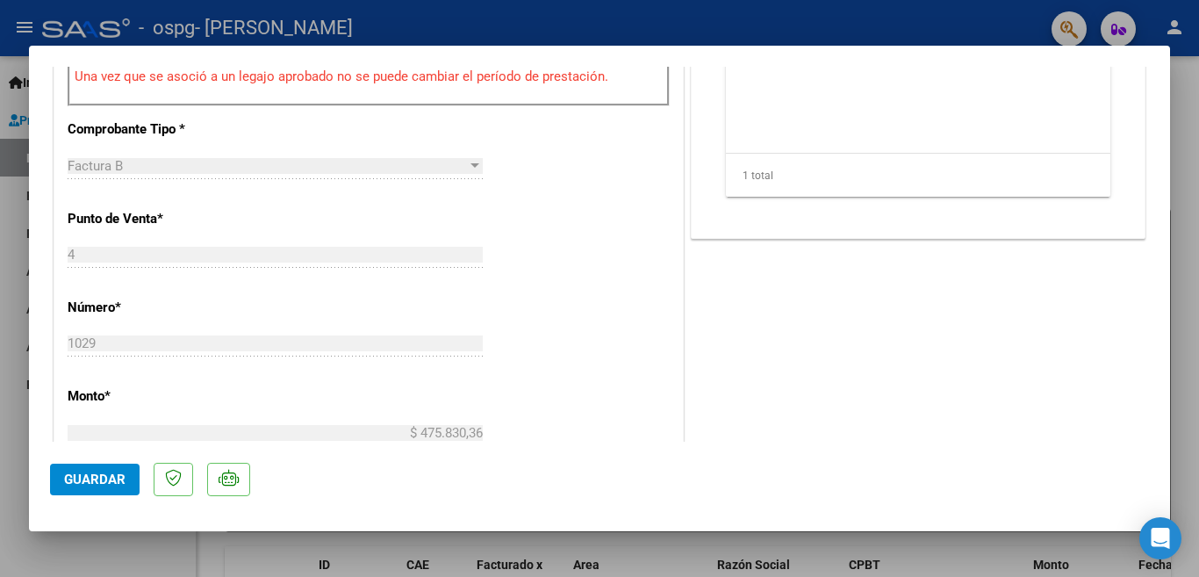
scroll to position [667, 0]
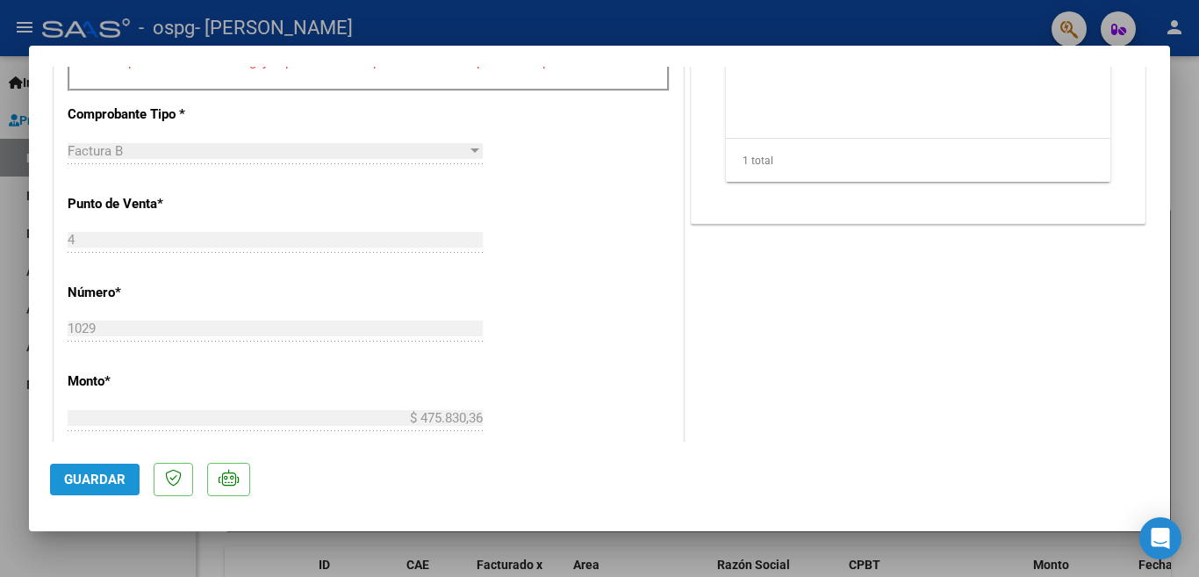
click at [91, 476] on span "Guardar" at bounding box center [94, 480] width 61 height 16
click at [90, 475] on span "Guardar" at bounding box center [94, 480] width 61 height 16
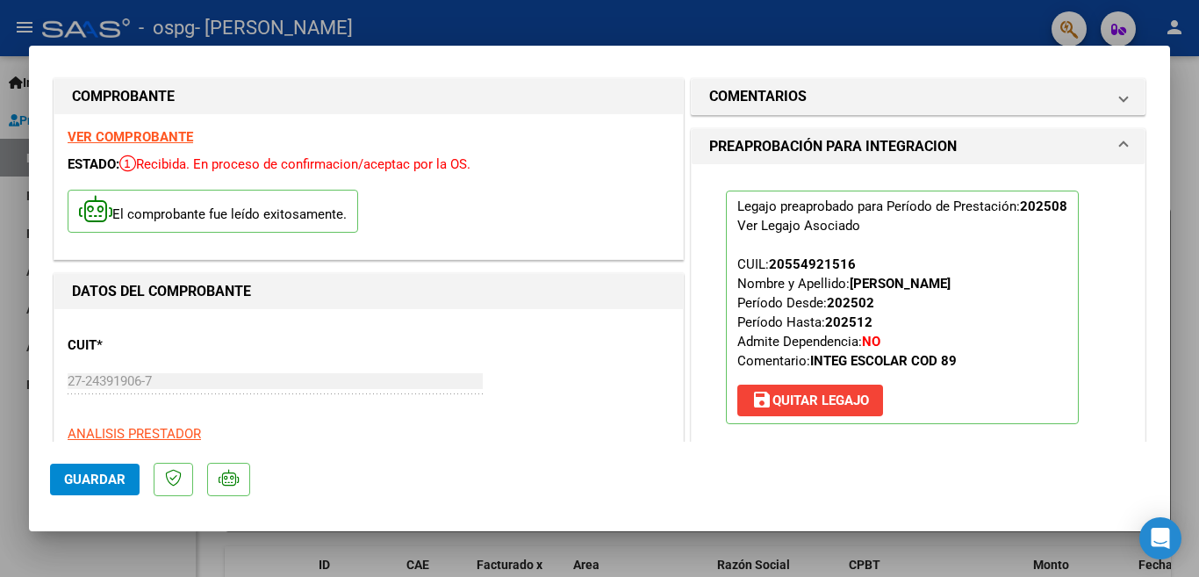
scroll to position [0, 0]
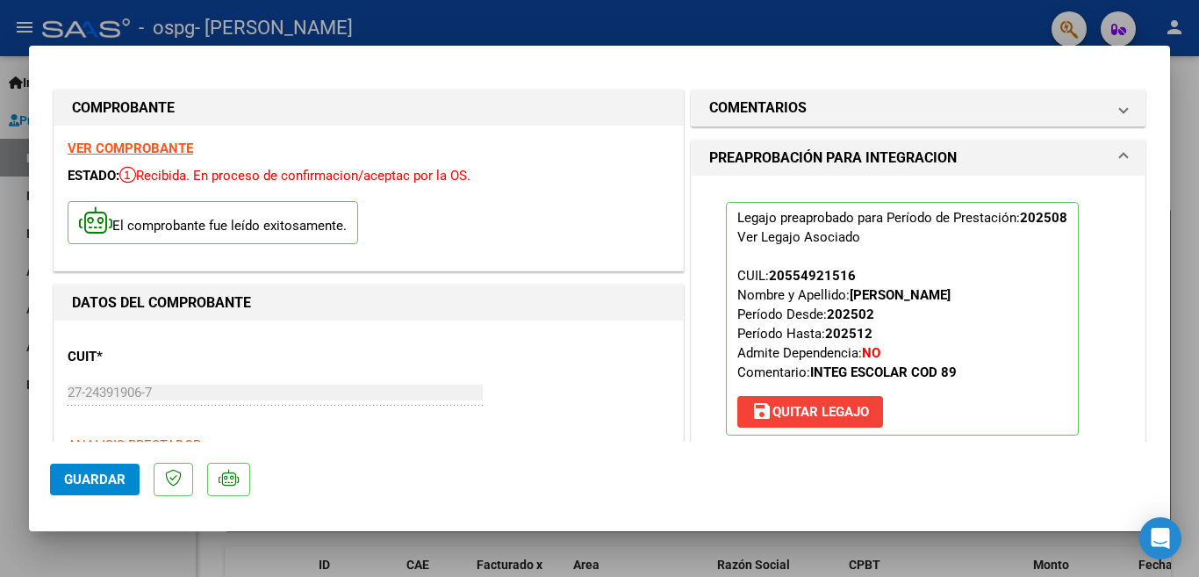
click at [861, 22] on div at bounding box center [599, 288] width 1199 height 577
